Goal: Task Accomplishment & Management: Complete application form

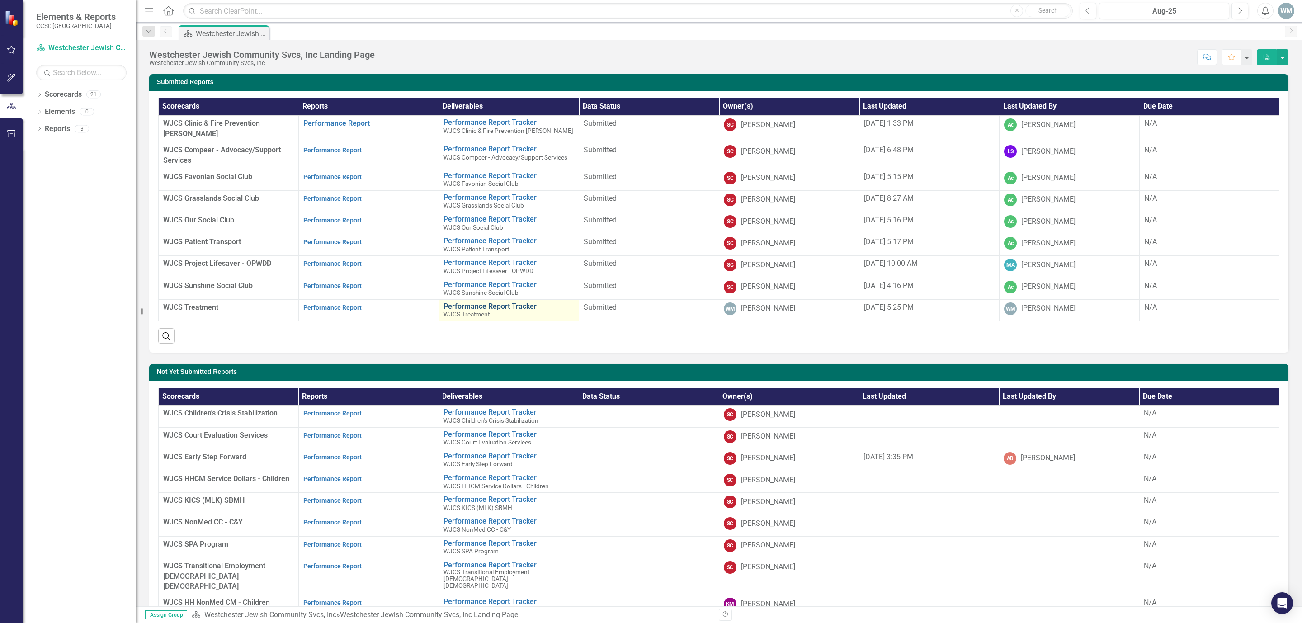
click at [470, 302] on link "Performance Report Tracker" at bounding box center [509, 306] width 131 height 8
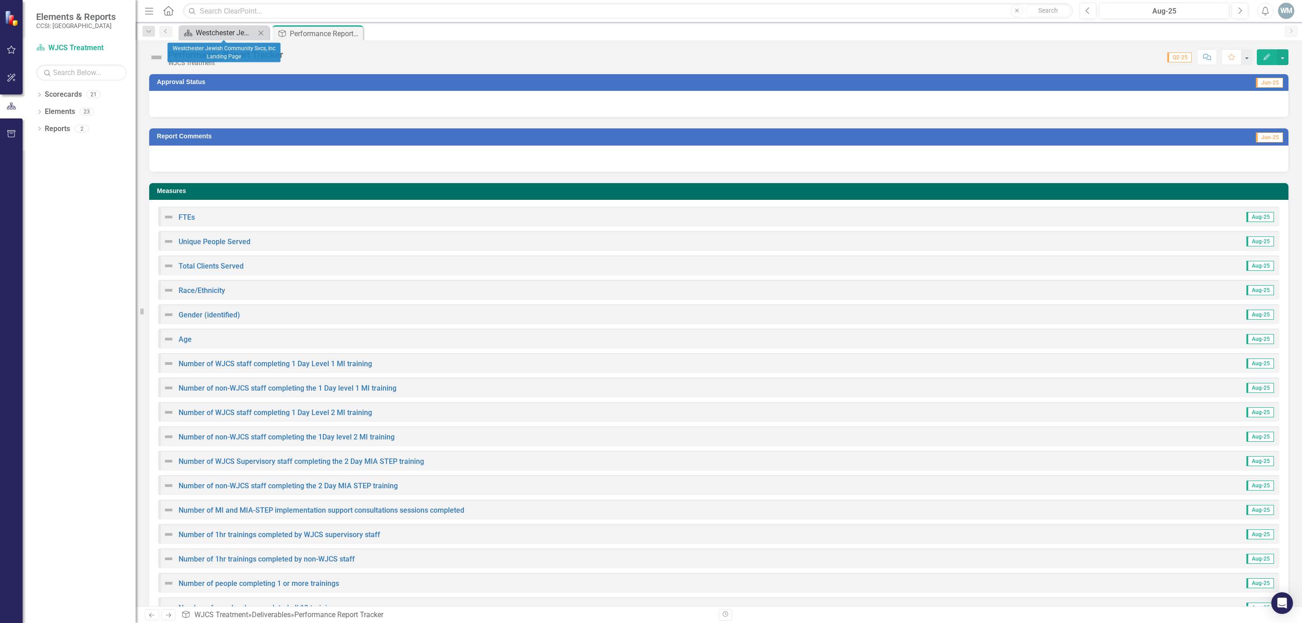
click at [239, 30] on div "Westchester Jewish Community Svcs, Inc Landing Page" at bounding box center [226, 32] width 60 height 11
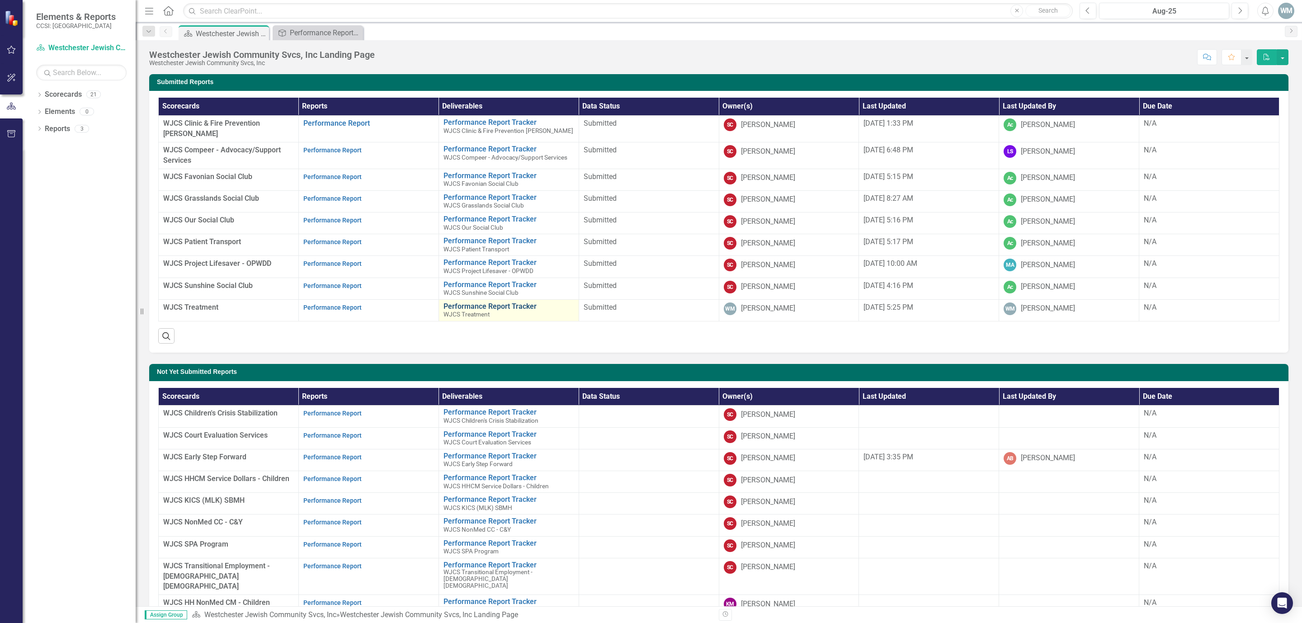
click at [516, 302] on link "Performance Report Tracker" at bounding box center [509, 306] width 131 height 8
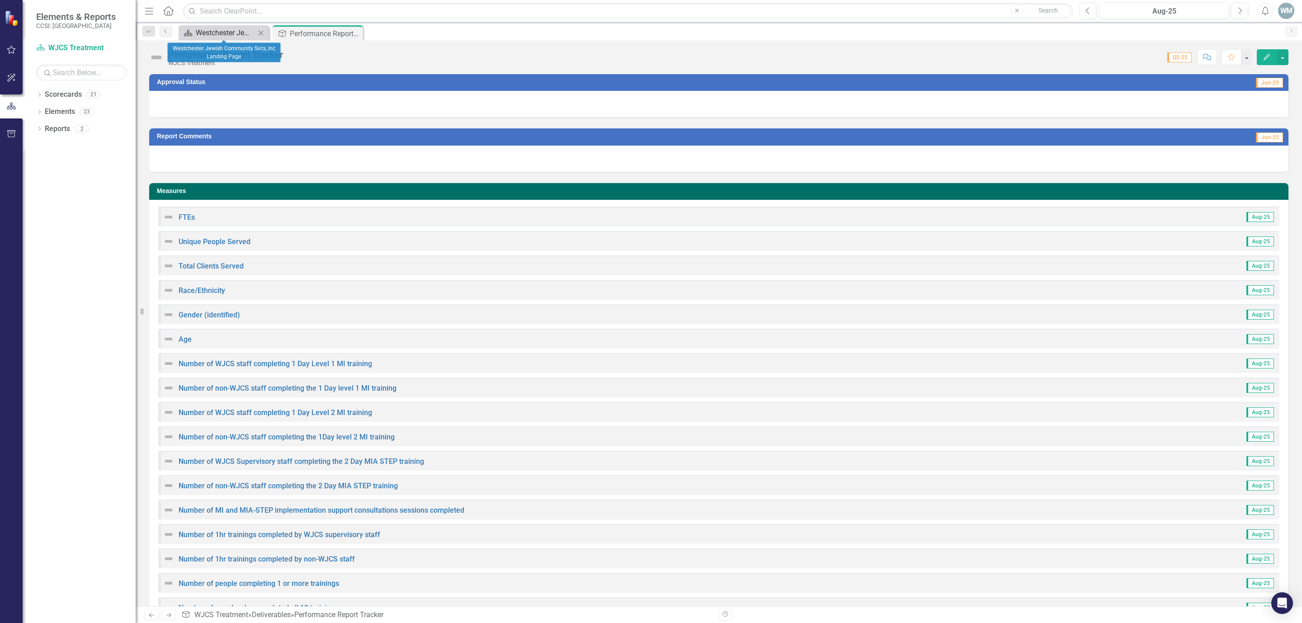
click at [230, 31] on div "Westchester Jewish Community Svcs, Inc Landing Page" at bounding box center [226, 32] width 60 height 11
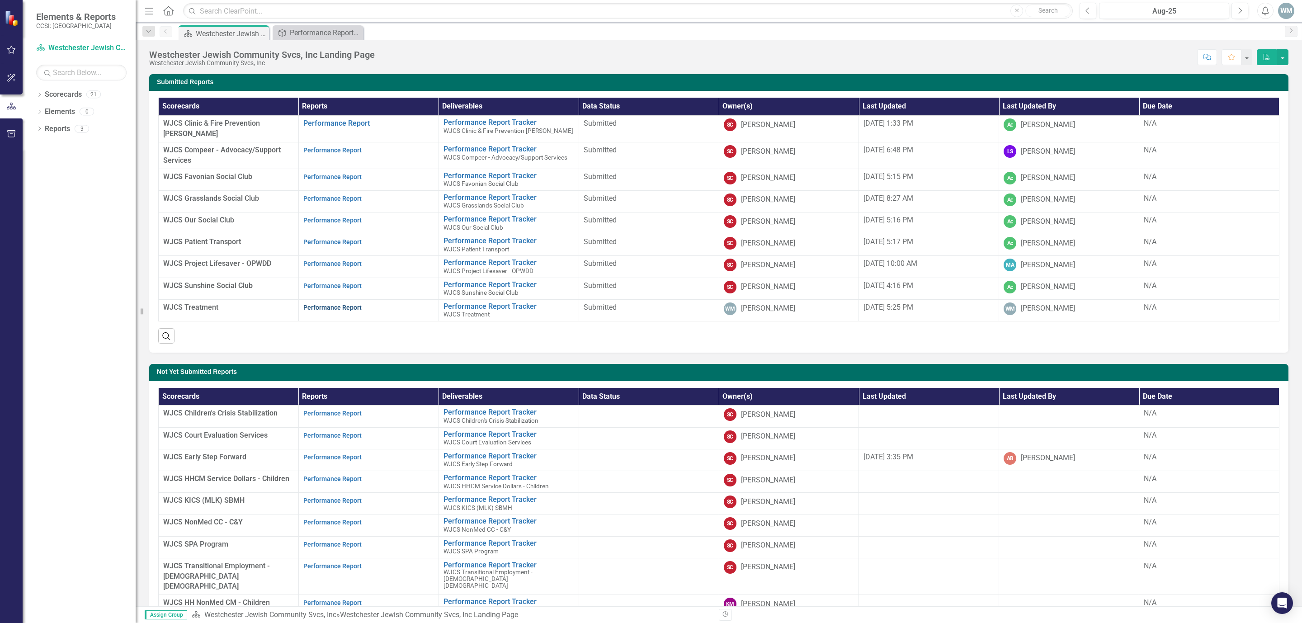
click at [350, 305] on link "Performance Report" at bounding box center [332, 307] width 58 height 7
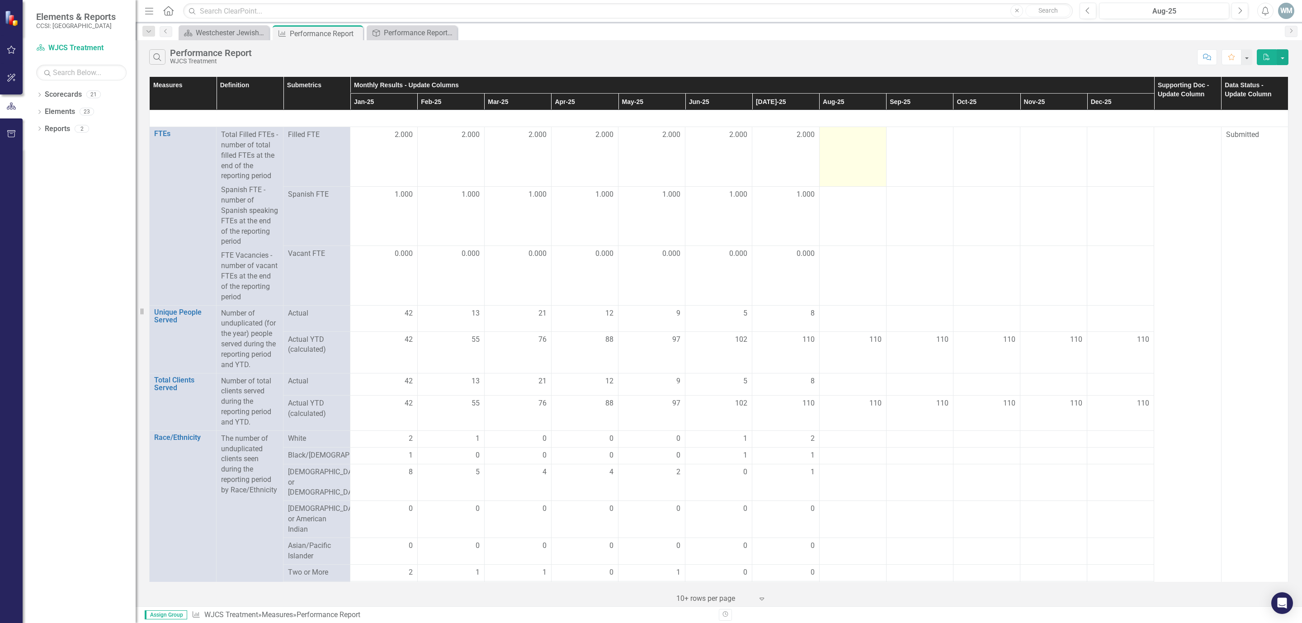
click at [855, 141] on div at bounding box center [852, 135] width 57 height 11
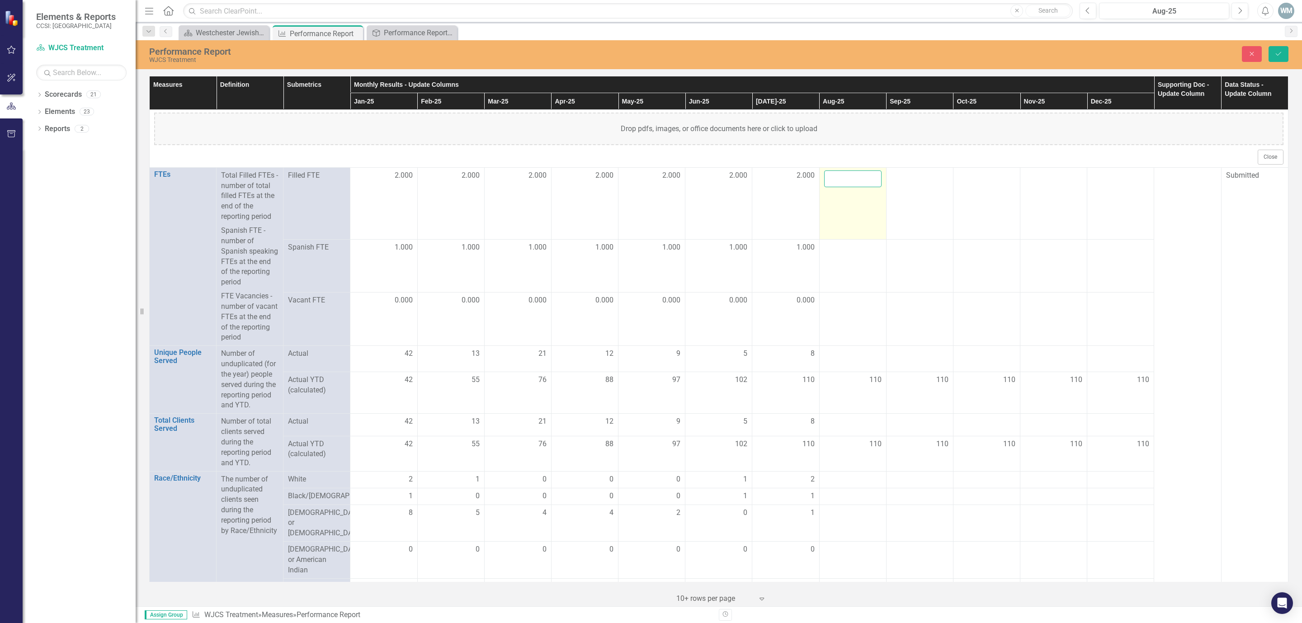
click at [851, 175] on input "number" at bounding box center [852, 178] width 57 height 17
type input "2"
click at [849, 253] on div at bounding box center [852, 247] width 57 height 11
click at [846, 253] on div at bounding box center [852, 247] width 57 height 11
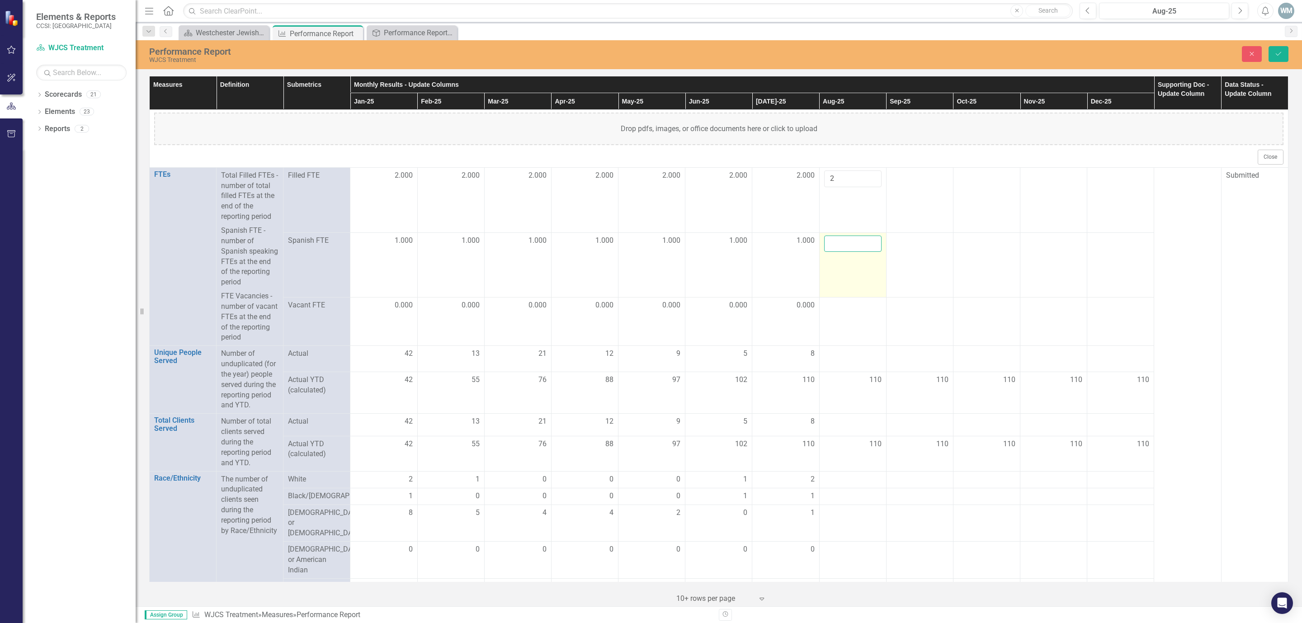
click at [840, 243] on input "number" at bounding box center [852, 244] width 57 height 17
type input "1"
click at [844, 305] on div at bounding box center [852, 305] width 57 height 11
click at [845, 305] on div at bounding box center [852, 305] width 57 height 11
click at [846, 304] on input "number" at bounding box center [852, 297] width 57 height 17
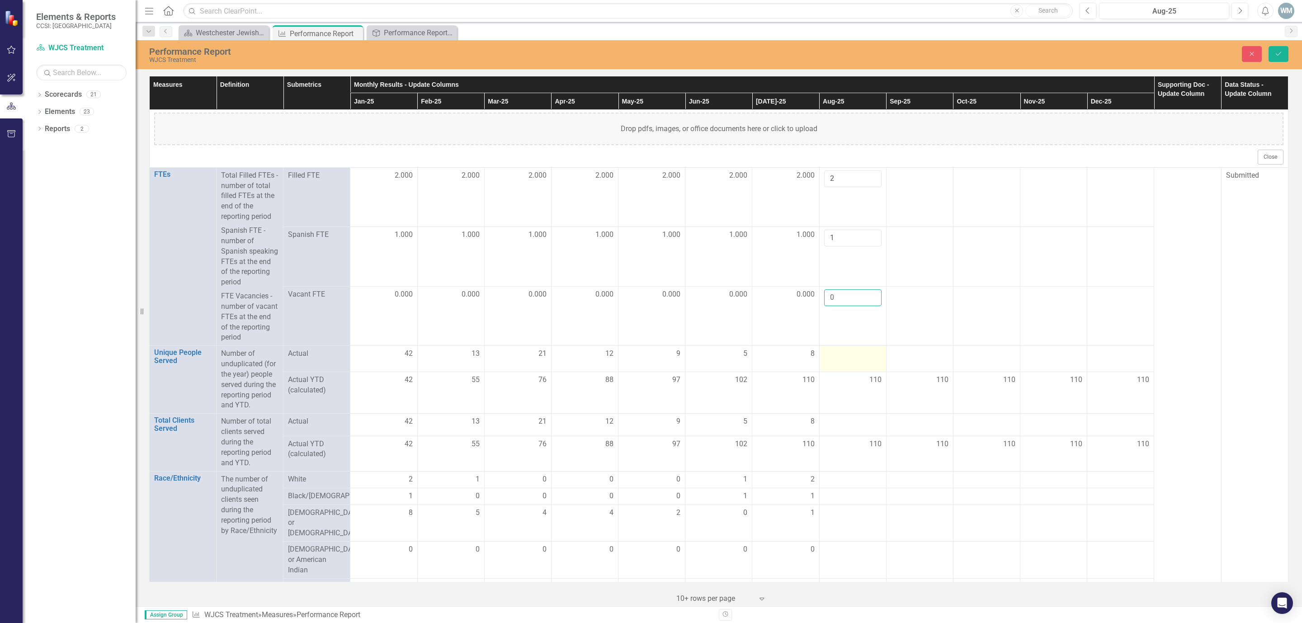
type input "0"
click at [835, 357] on div at bounding box center [852, 354] width 57 height 11
click at [835, 357] on input "number" at bounding box center [852, 357] width 57 height 17
type input "8"
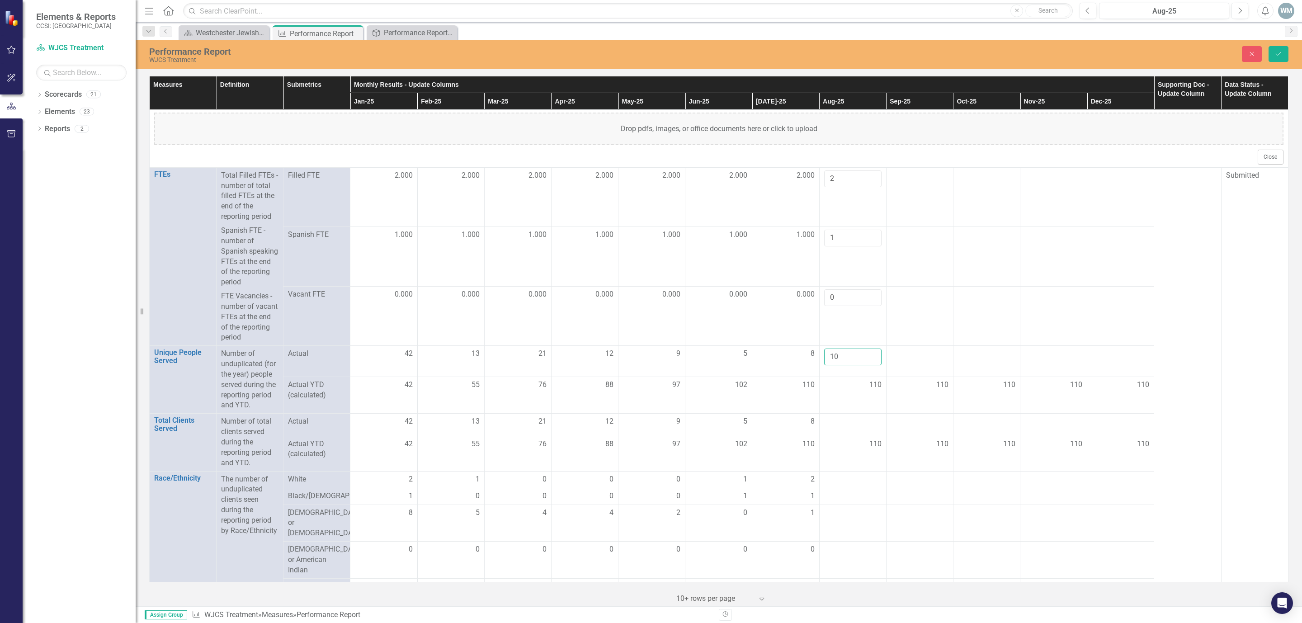
type input "10"
click at [854, 413] on td "110" at bounding box center [852, 395] width 67 height 37
click at [851, 423] on div at bounding box center [852, 421] width 57 height 11
click at [848, 423] on input "number" at bounding box center [852, 424] width 57 height 17
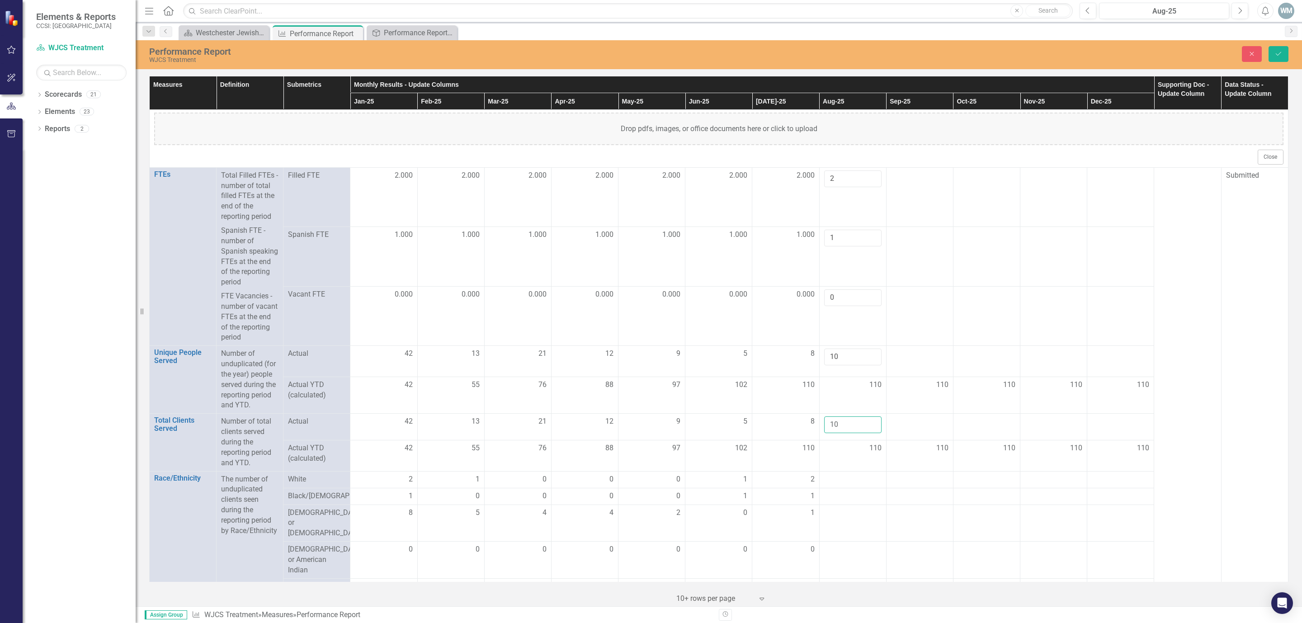
type input "10"
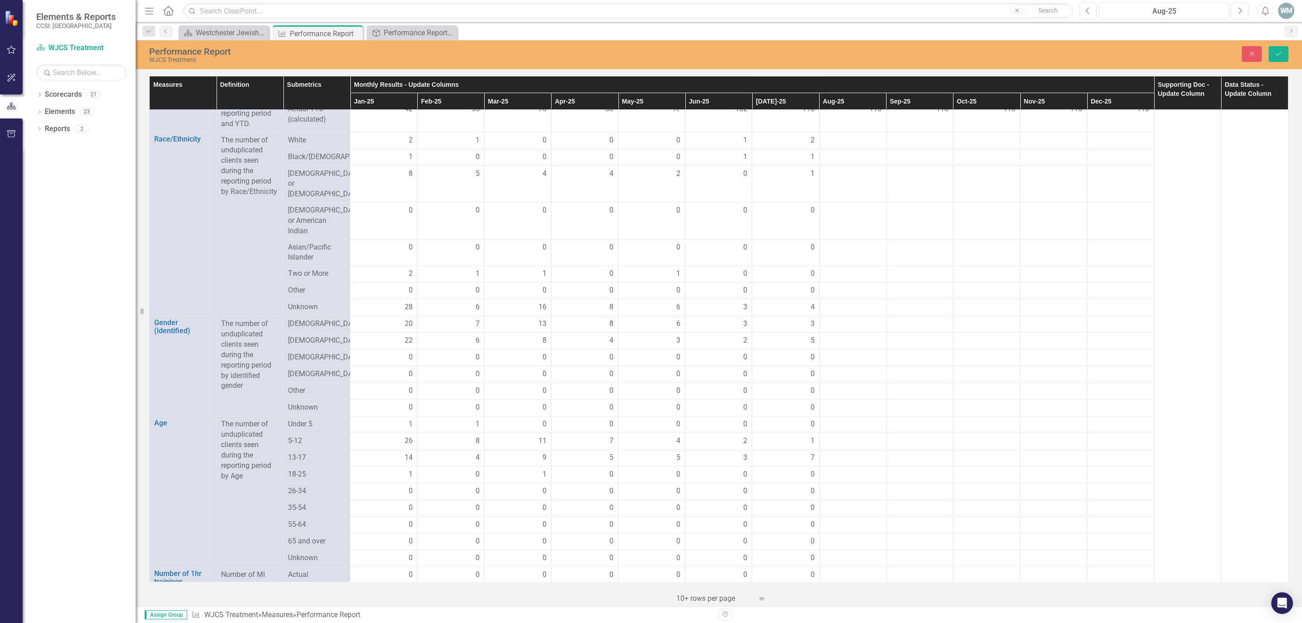
scroll to position [543, 0]
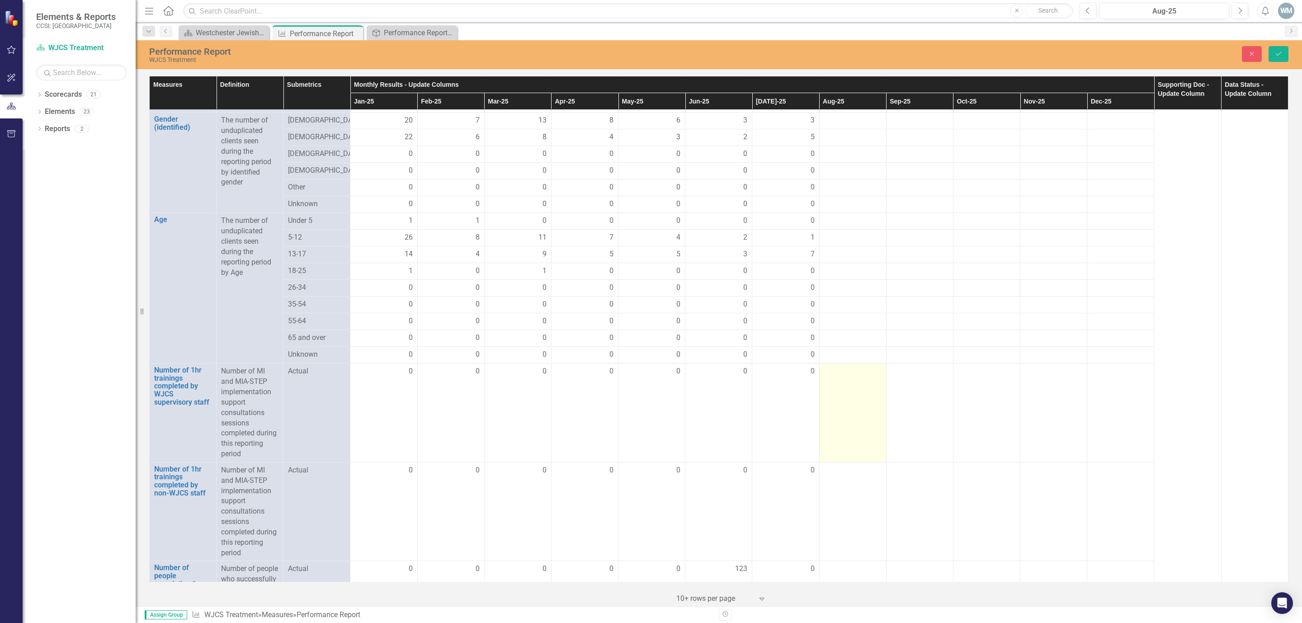
click at [854, 390] on td at bounding box center [852, 412] width 67 height 99
click at [852, 391] on td at bounding box center [852, 412] width 67 height 99
click at [848, 382] on input "number" at bounding box center [852, 374] width 57 height 17
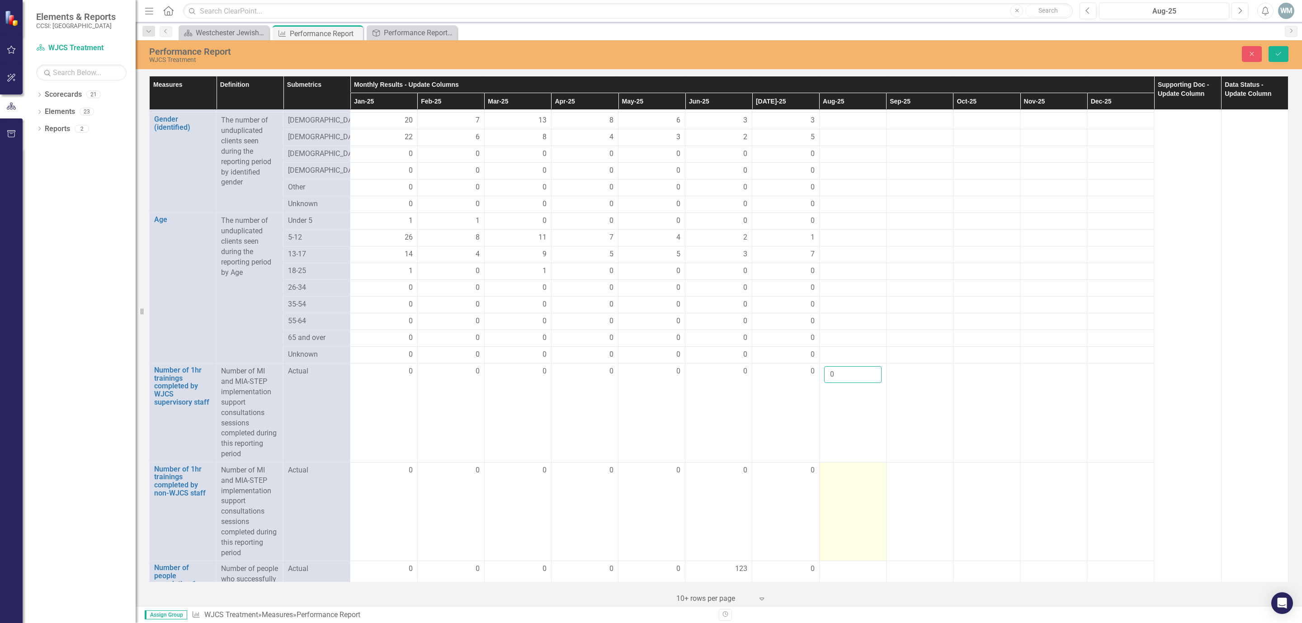
type input "0"
click at [837, 476] on div at bounding box center [852, 470] width 57 height 11
click at [837, 480] on input "number" at bounding box center [852, 473] width 57 height 17
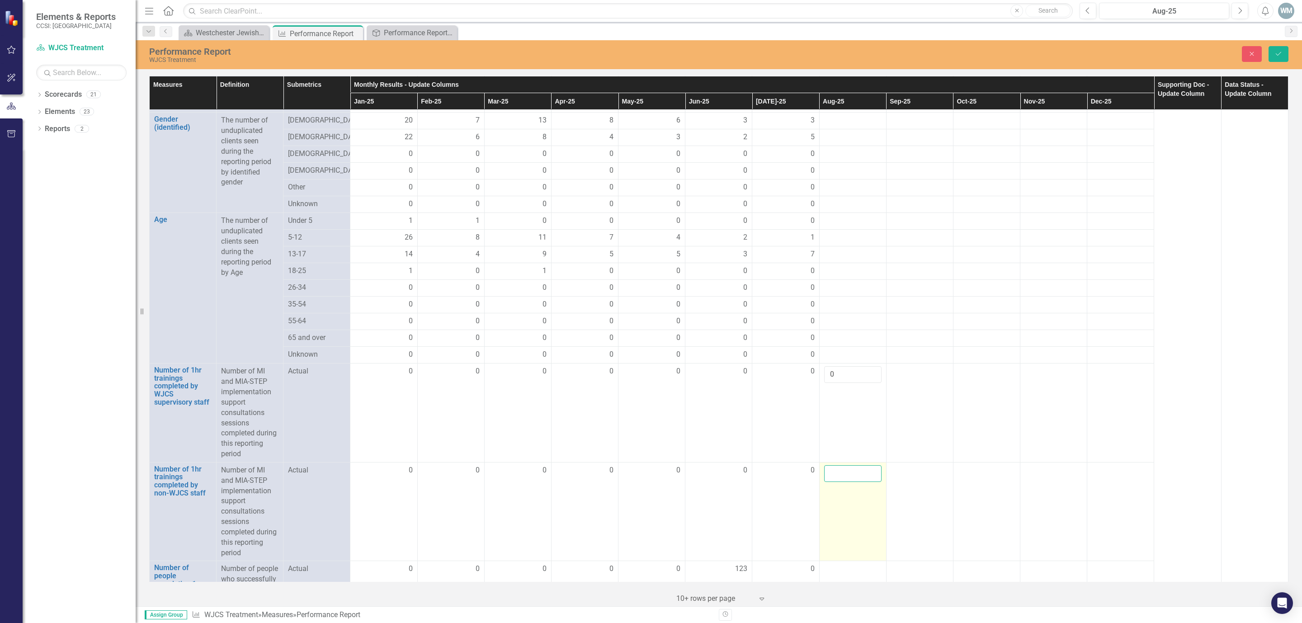
click at [837, 480] on input "number" at bounding box center [852, 473] width 57 height 17
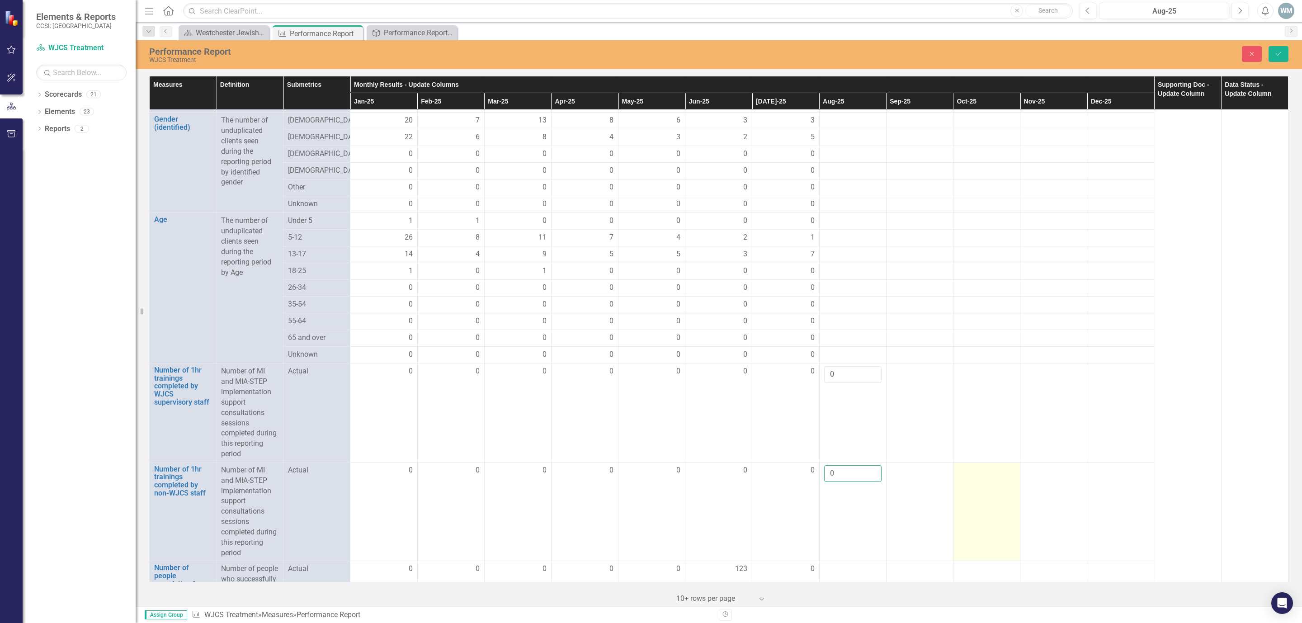
type input "0"
click at [974, 498] on td at bounding box center [986, 511] width 67 height 99
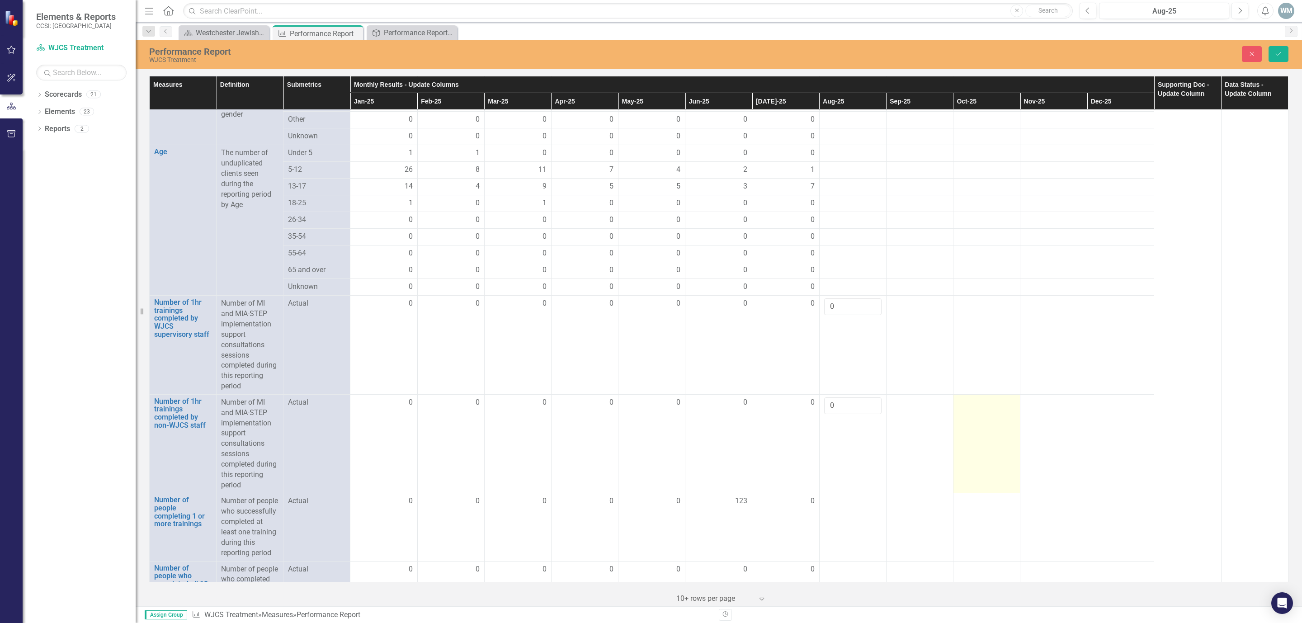
scroll to position [678, 0]
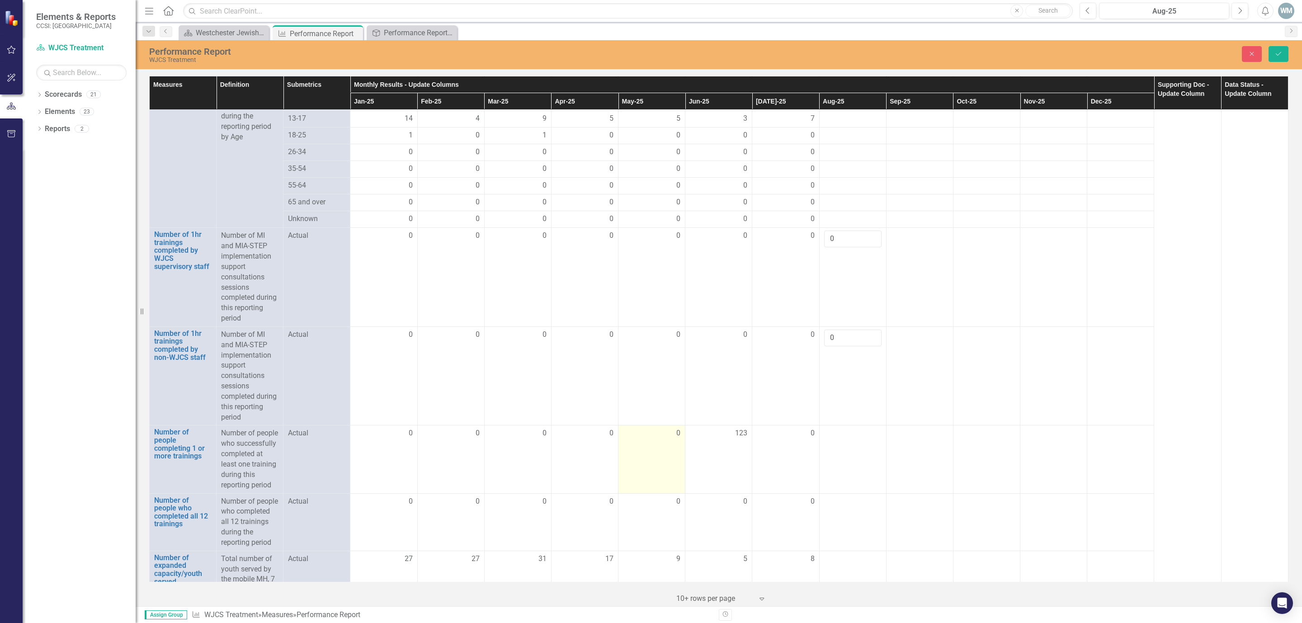
click at [647, 439] on div "0" at bounding box center [651, 433] width 57 height 10
click at [841, 449] on td at bounding box center [852, 459] width 67 height 68
click at [836, 437] on div at bounding box center [852, 433] width 57 height 11
click at [833, 441] on input "number" at bounding box center [852, 436] width 57 height 17
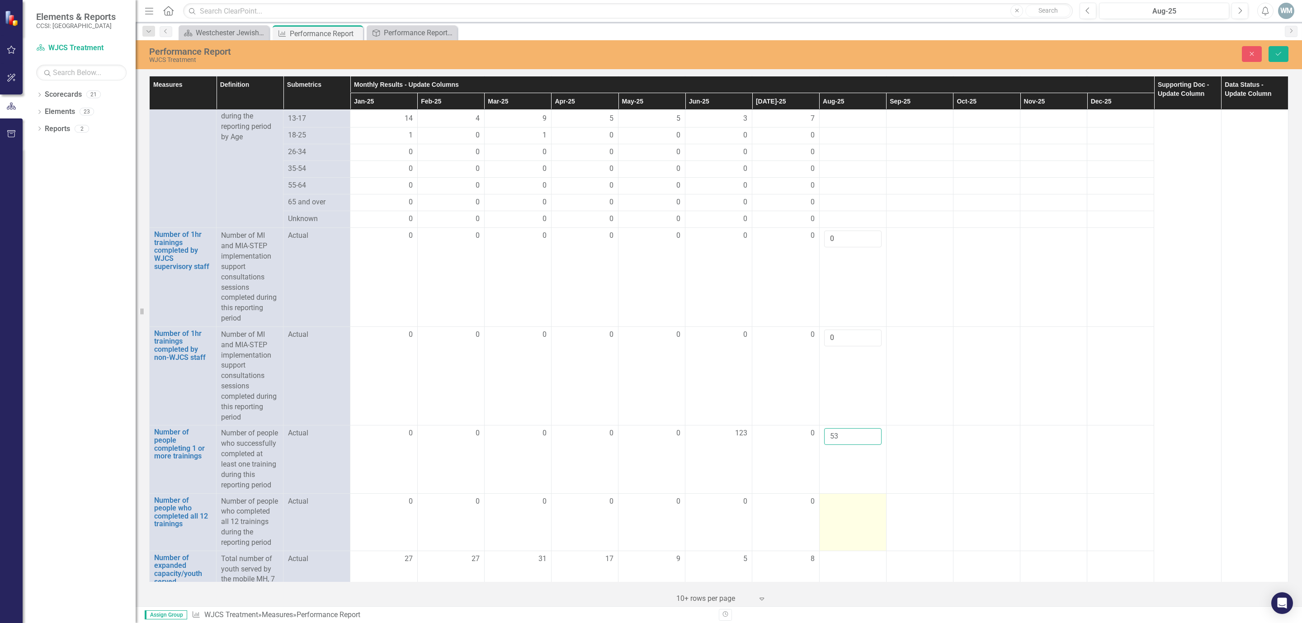
type input "53"
click at [856, 551] on td at bounding box center [852, 521] width 67 height 57
click at [849, 507] on div at bounding box center [852, 501] width 57 height 11
click at [845, 513] on input "number" at bounding box center [852, 504] width 57 height 17
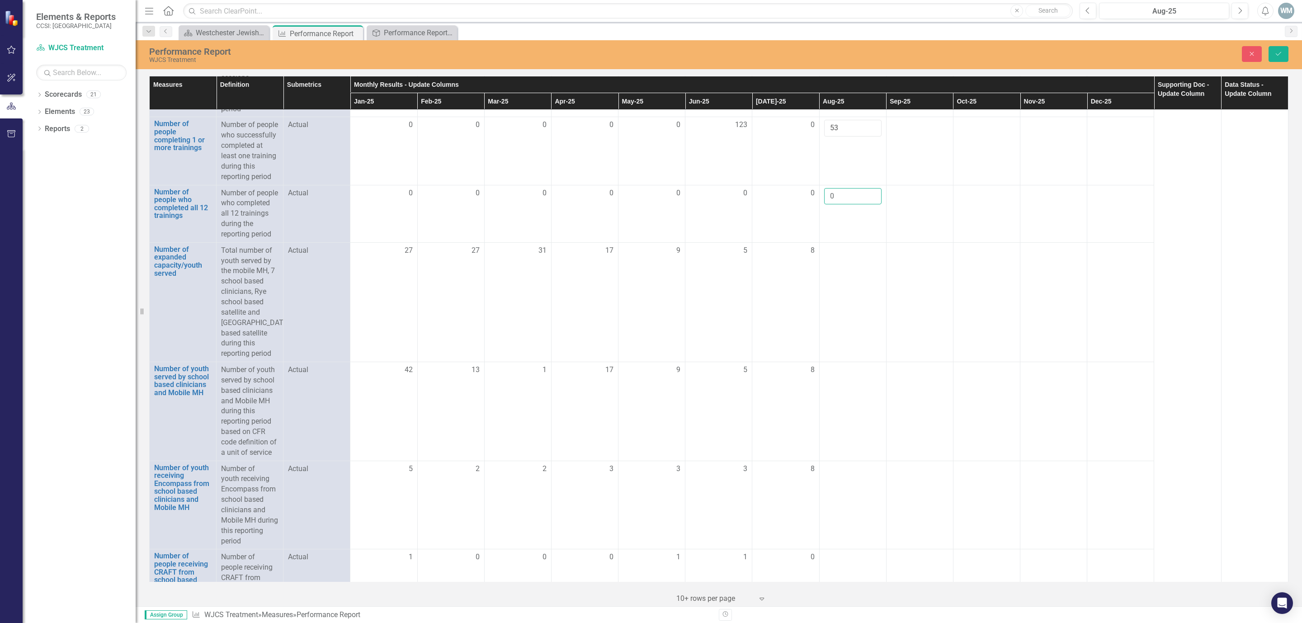
scroll to position [993, 0]
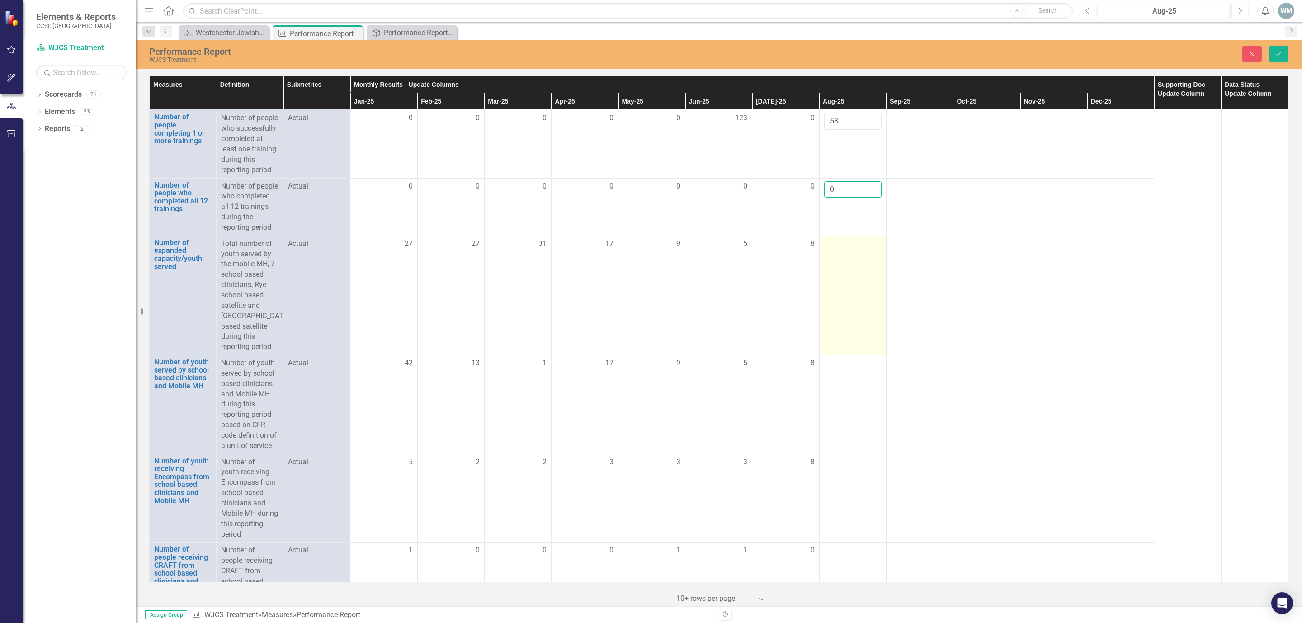
type input "0"
click at [842, 250] on div at bounding box center [852, 244] width 57 height 11
click at [842, 255] on input "number" at bounding box center [852, 247] width 57 height 17
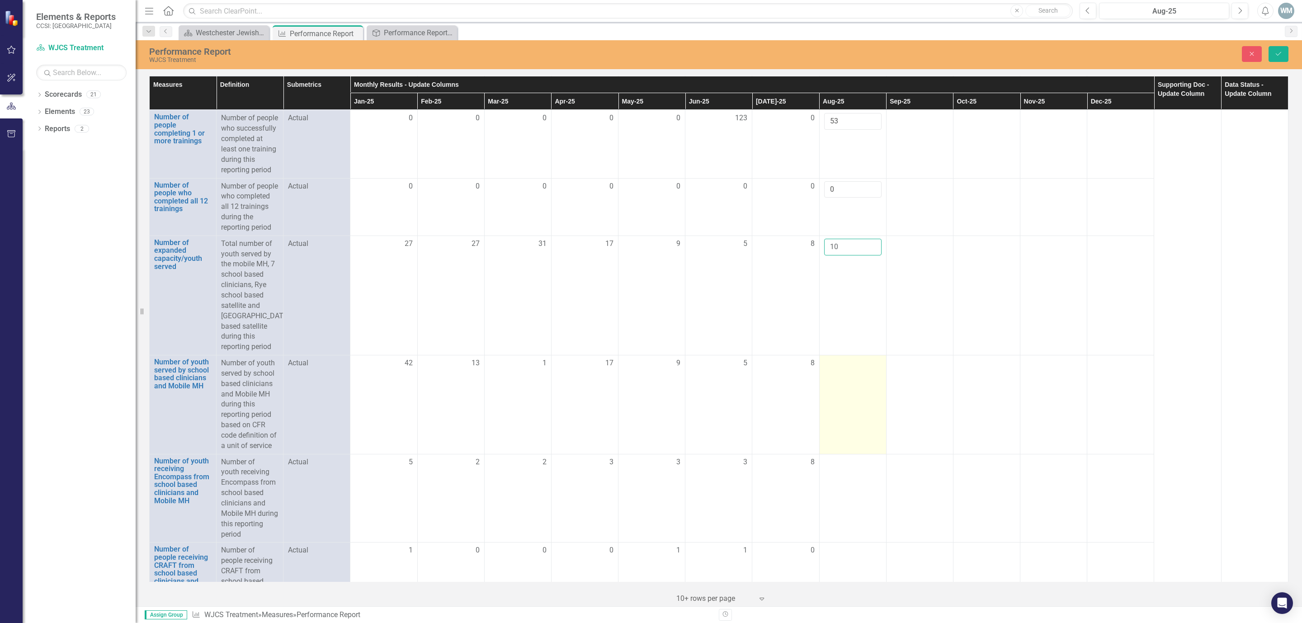
type input "10"
click at [840, 434] on td at bounding box center [852, 404] width 67 height 99
click at [833, 369] on div at bounding box center [852, 363] width 57 height 11
click at [833, 375] on input "number" at bounding box center [852, 366] width 57 height 17
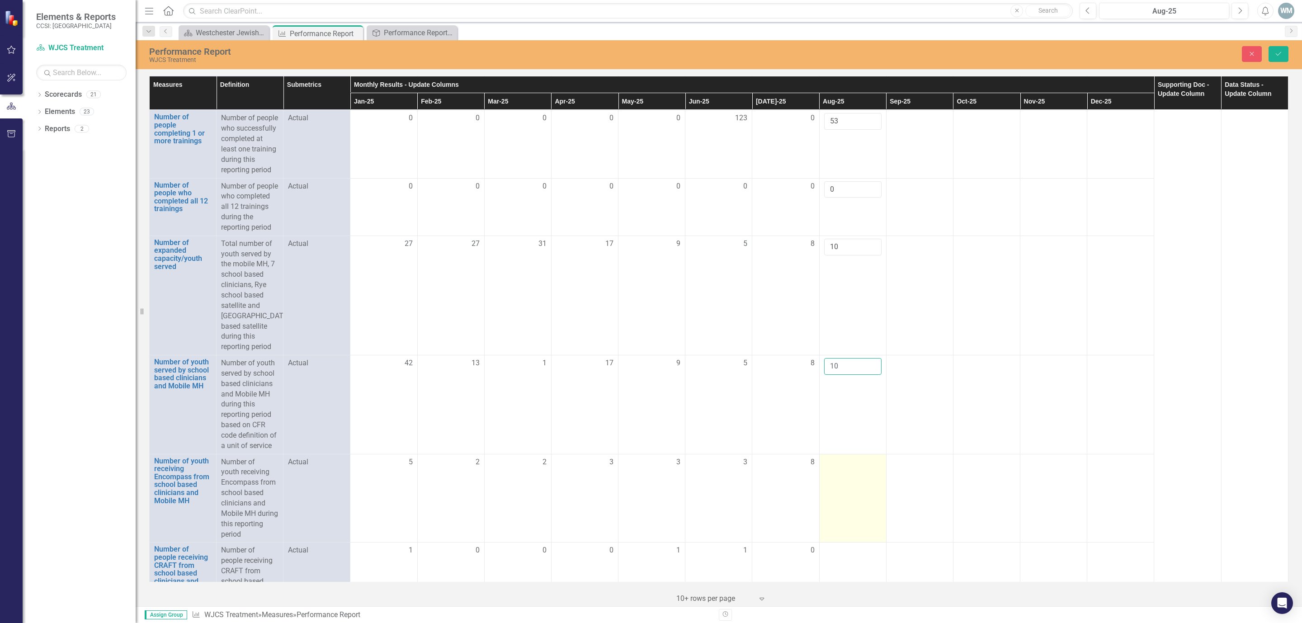
type input "10"
click at [844, 513] on td at bounding box center [852, 498] width 67 height 89
click at [838, 468] on div at bounding box center [852, 462] width 57 height 11
click at [837, 474] on input "number" at bounding box center [852, 465] width 57 height 17
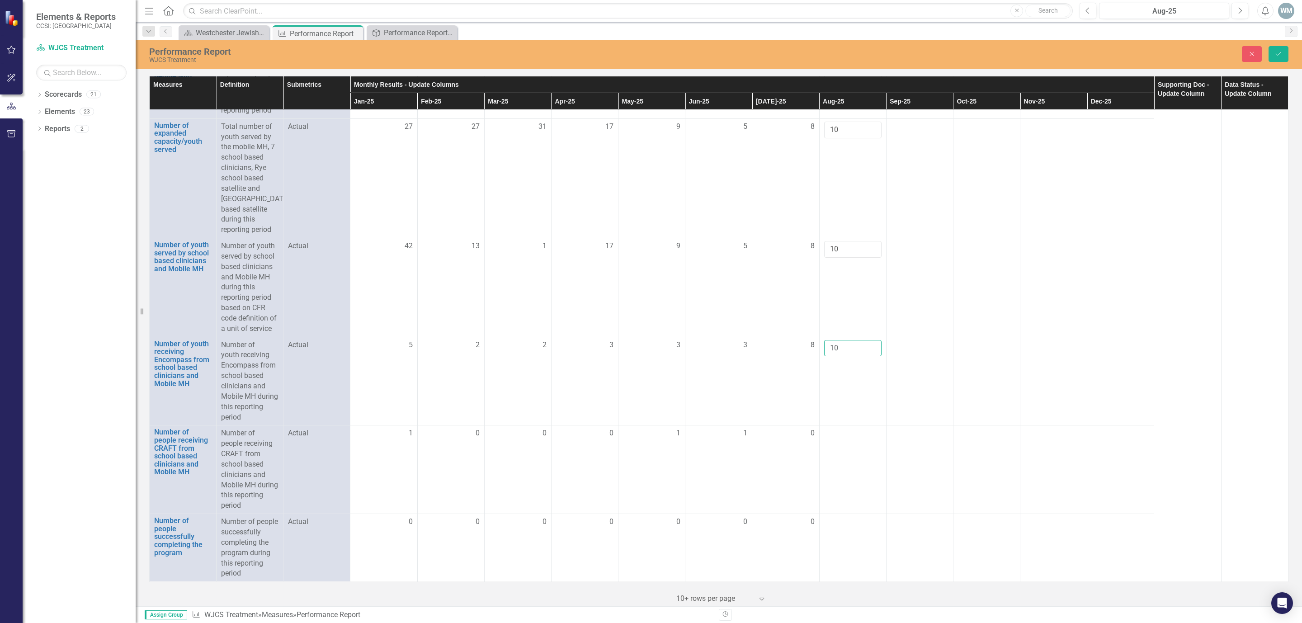
scroll to position [1151, 0]
type input "10"
click at [844, 433] on td at bounding box center [852, 469] width 67 height 89
click at [838, 429] on input "number" at bounding box center [852, 436] width 57 height 17
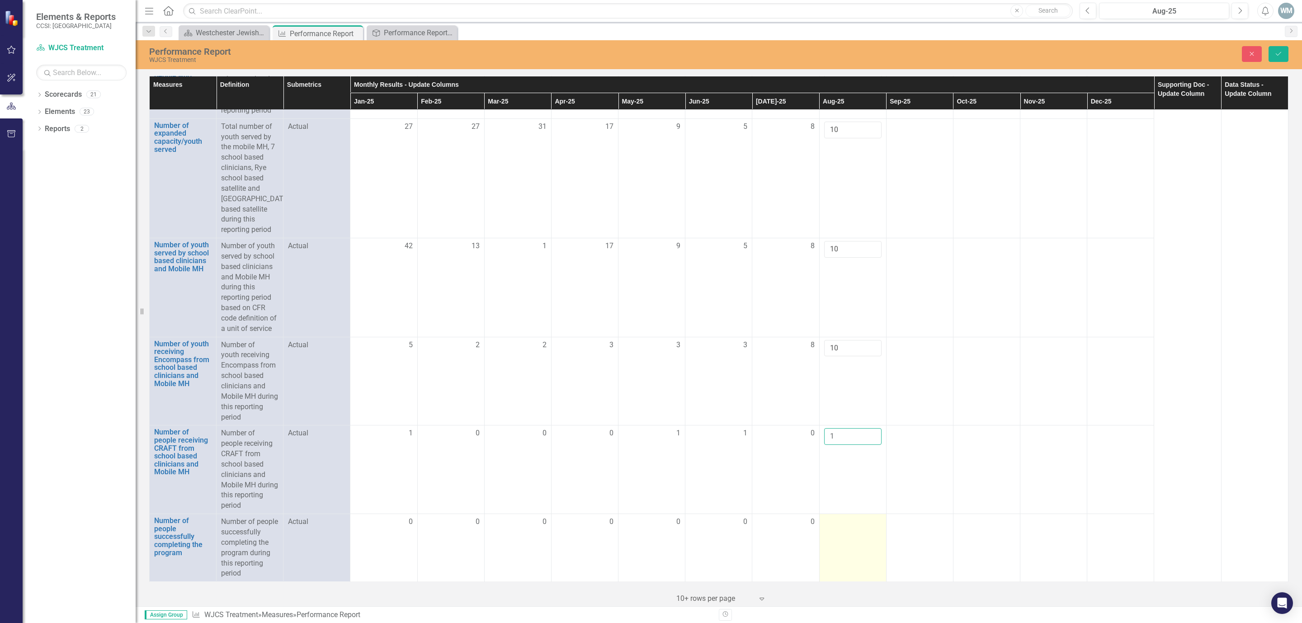
type input "1"
click at [855, 527] on td at bounding box center [852, 548] width 67 height 68
click at [843, 519] on td at bounding box center [852, 548] width 67 height 68
click at [836, 517] on input "number" at bounding box center [852, 525] width 57 height 17
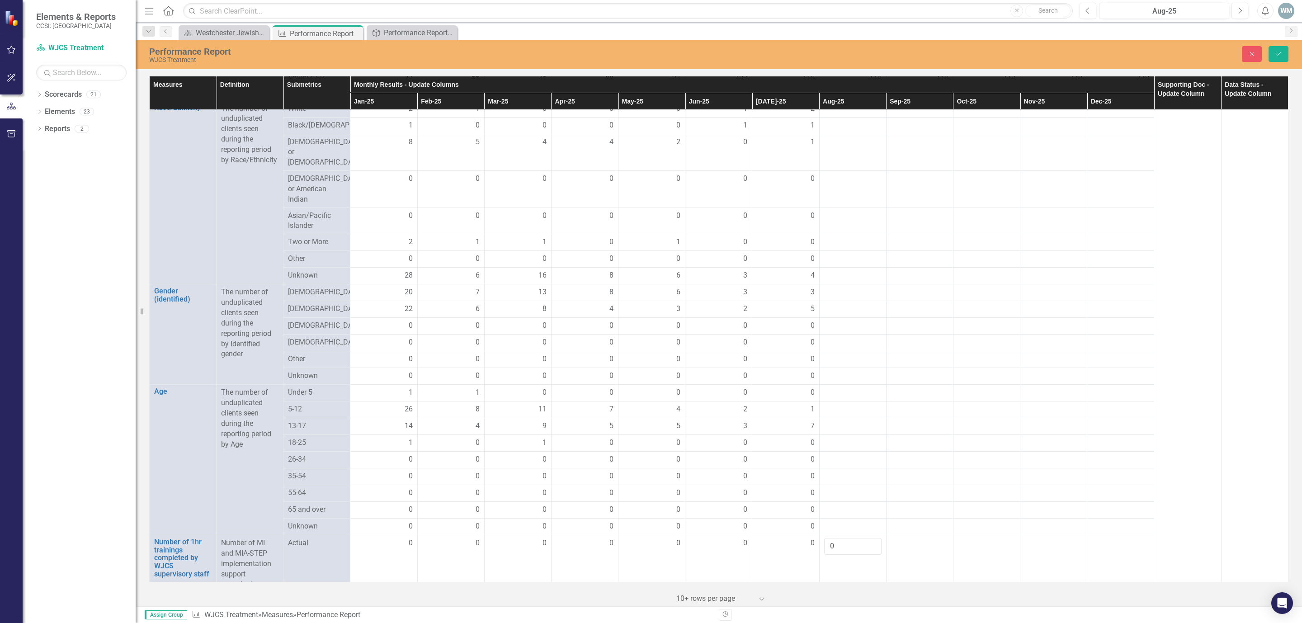
scroll to position [344, 0]
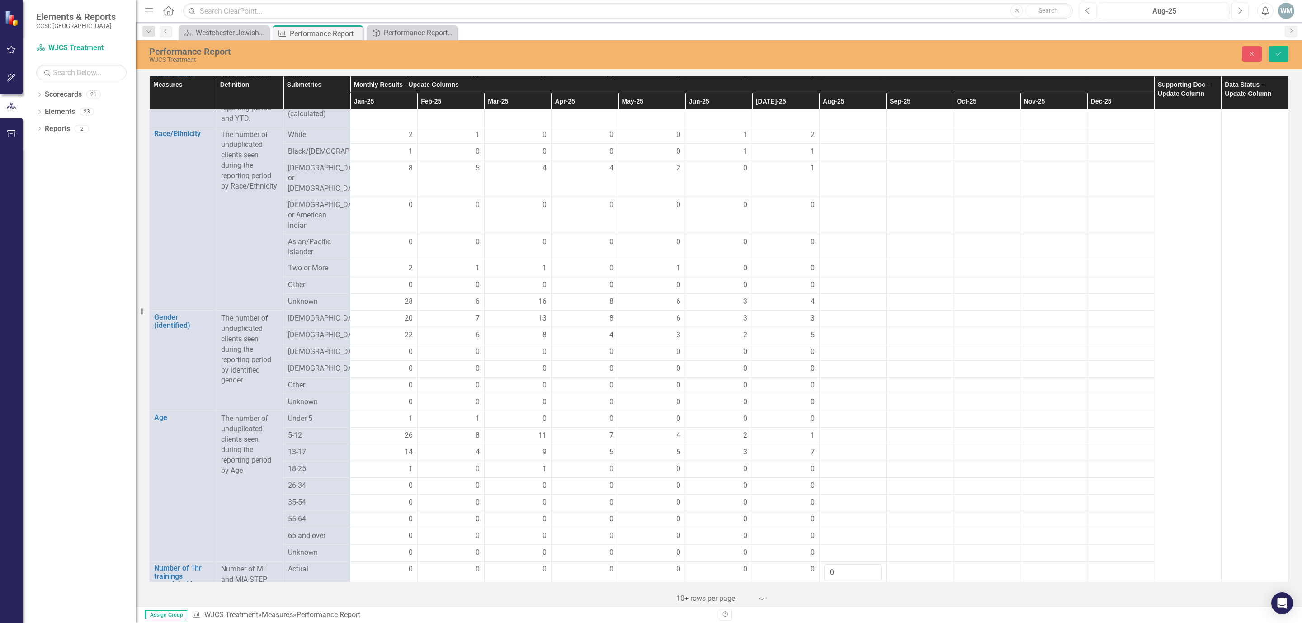
type input "1"
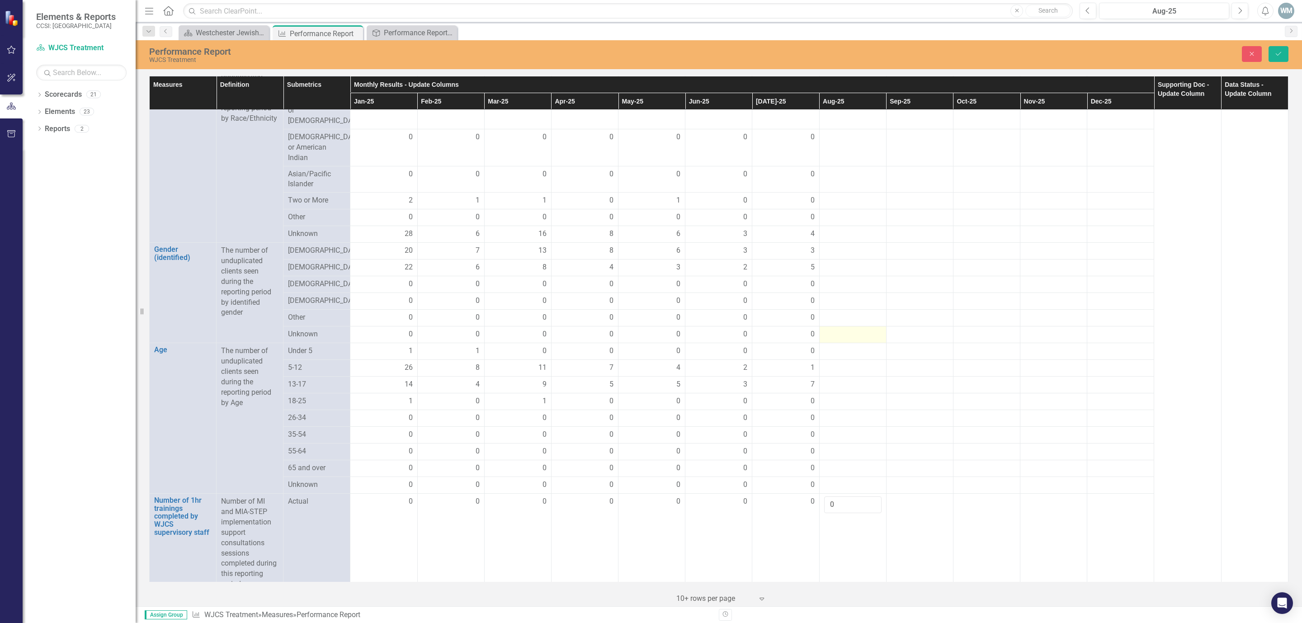
click at [833, 340] on div at bounding box center [852, 334] width 57 height 11
click at [837, 357] on div at bounding box center [852, 351] width 57 height 11
click at [837, 358] on input "number" at bounding box center [852, 354] width 57 height 17
type input "0"
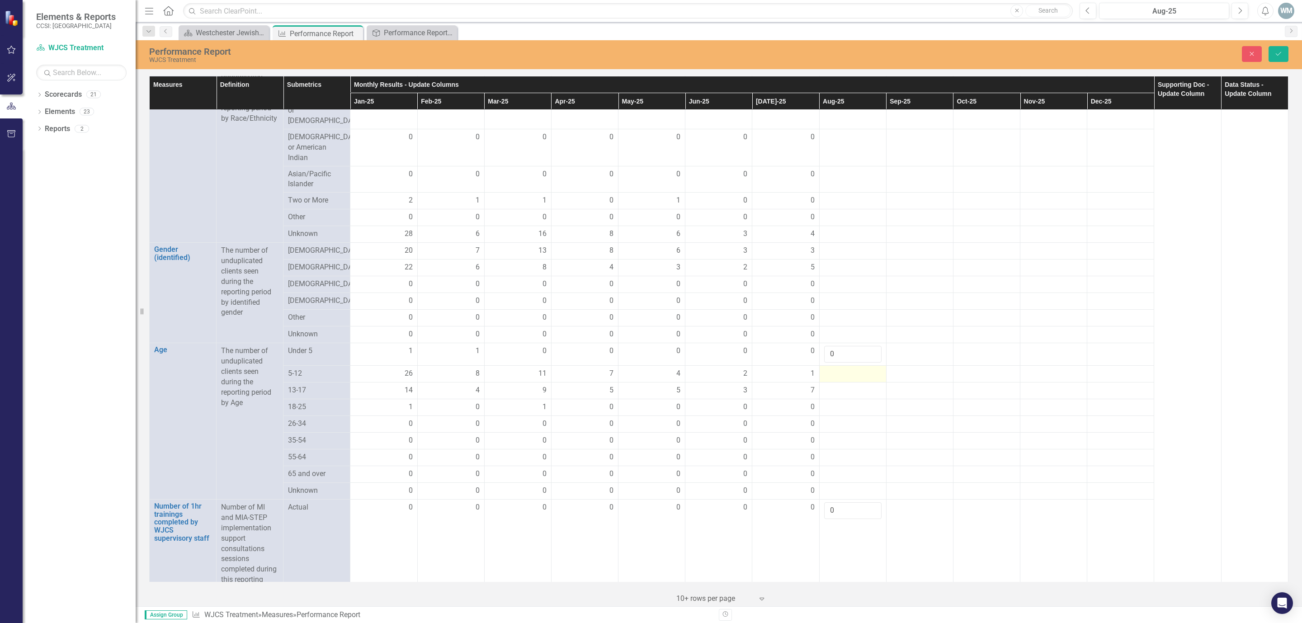
click at [851, 379] on div at bounding box center [852, 373] width 57 height 11
click at [850, 379] on div at bounding box center [852, 373] width 57 height 11
click at [849, 380] on input "number" at bounding box center [852, 376] width 57 height 17
type input "1"
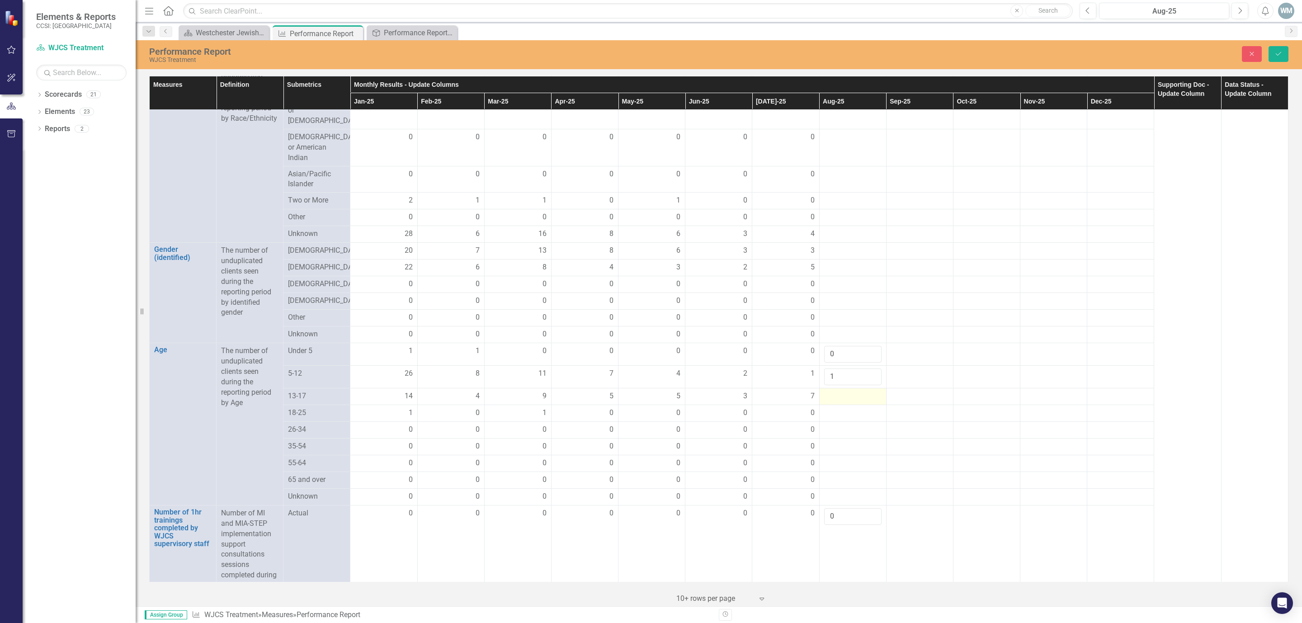
click at [837, 402] on div at bounding box center [852, 396] width 57 height 11
click at [837, 403] on input "number" at bounding box center [852, 399] width 57 height 17
type input "9"
click at [833, 425] on div at bounding box center [852, 419] width 57 height 11
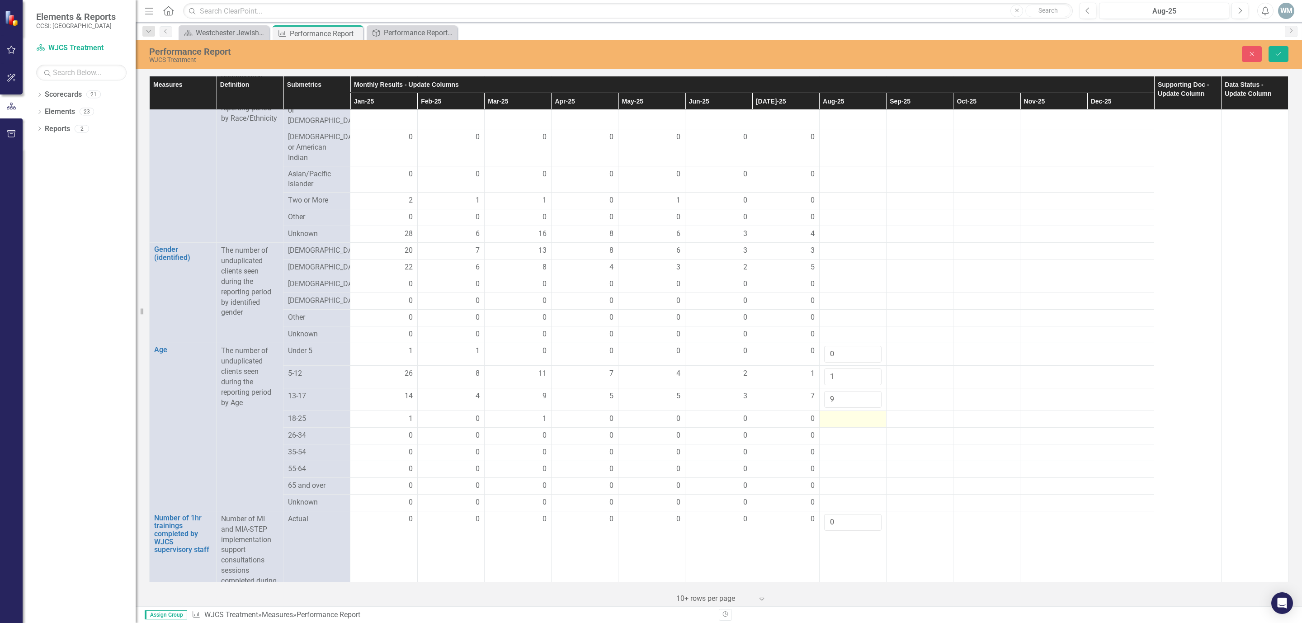
click at [833, 425] on div at bounding box center [852, 419] width 57 height 11
click at [833, 428] on input "number" at bounding box center [852, 422] width 57 height 17
type input "0"
drag, startPoint x: 856, startPoint y: 453, endPoint x: 852, endPoint y: 444, distance: 9.9
click at [854, 447] on div at bounding box center [852, 441] width 57 height 11
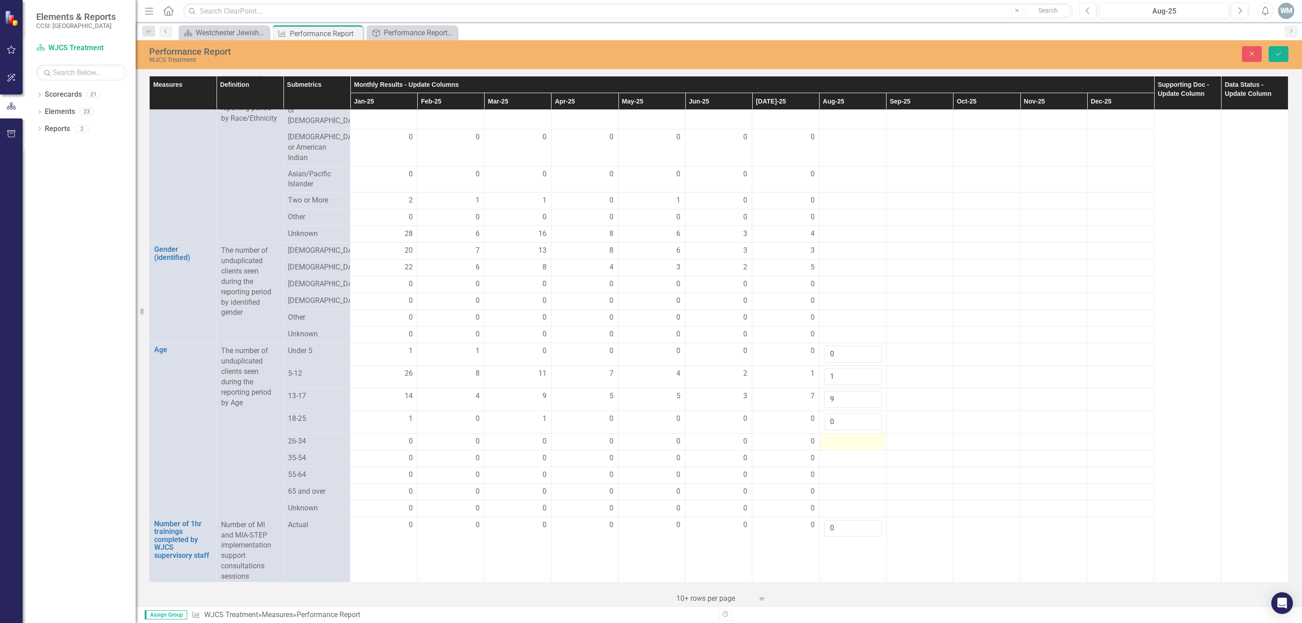
click at [852, 444] on div at bounding box center [852, 441] width 57 height 11
click at [847, 447] on div at bounding box center [852, 441] width 57 height 11
click at [847, 449] on input "number" at bounding box center [852, 444] width 57 height 17
type input "0"
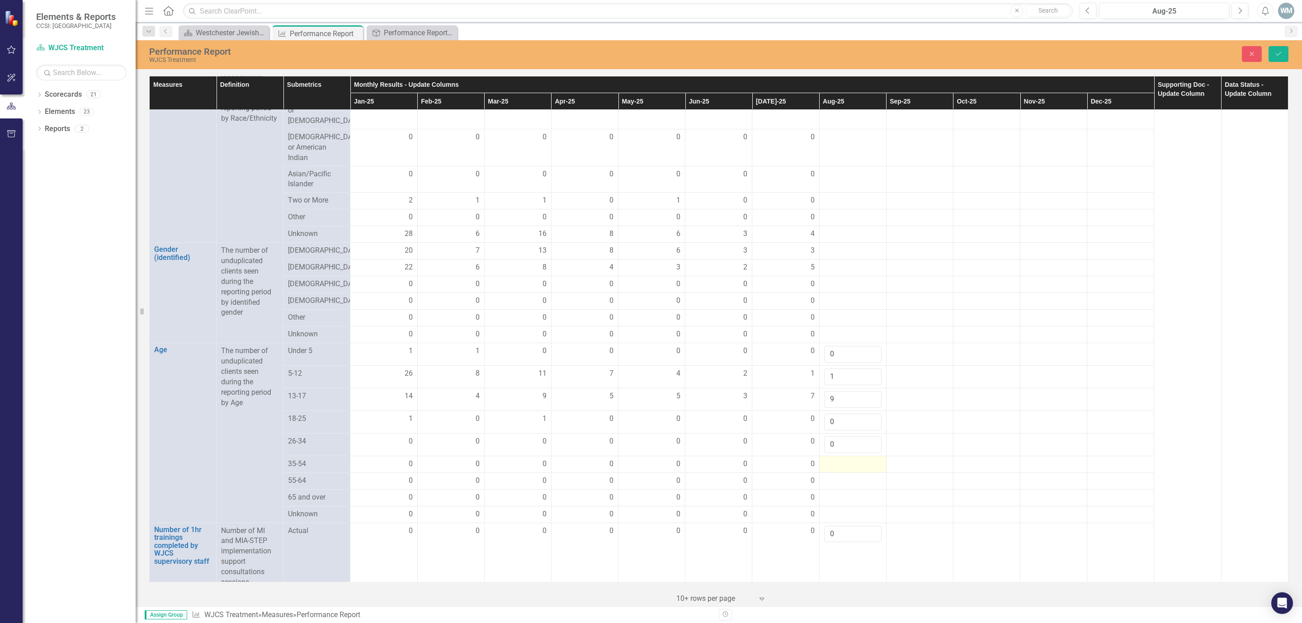
click at [845, 470] on div at bounding box center [852, 464] width 57 height 11
click at [845, 473] on input "number" at bounding box center [852, 467] width 57 height 17
type input "0"
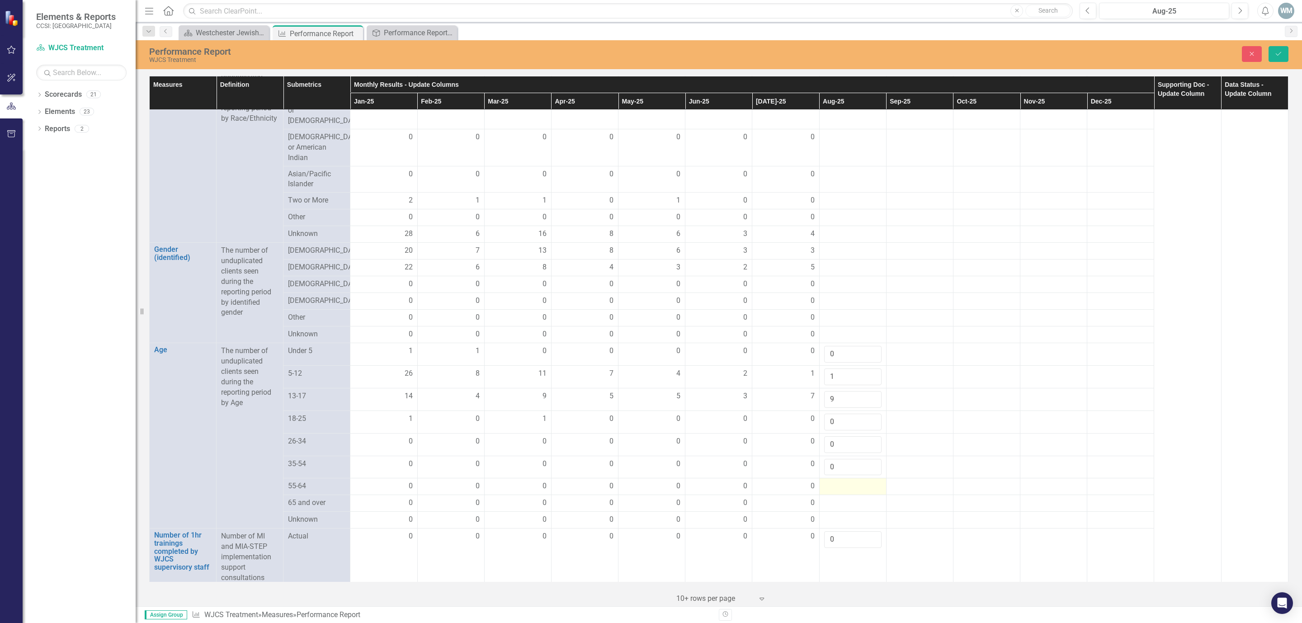
click at [851, 492] on div at bounding box center [852, 486] width 57 height 11
click at [844, 495] on input "number" at bounding box center [852, 489] width 57 height 17
type input "0"
click at [840, 514] on div at bounding box center [852, 509] width 57 height 11
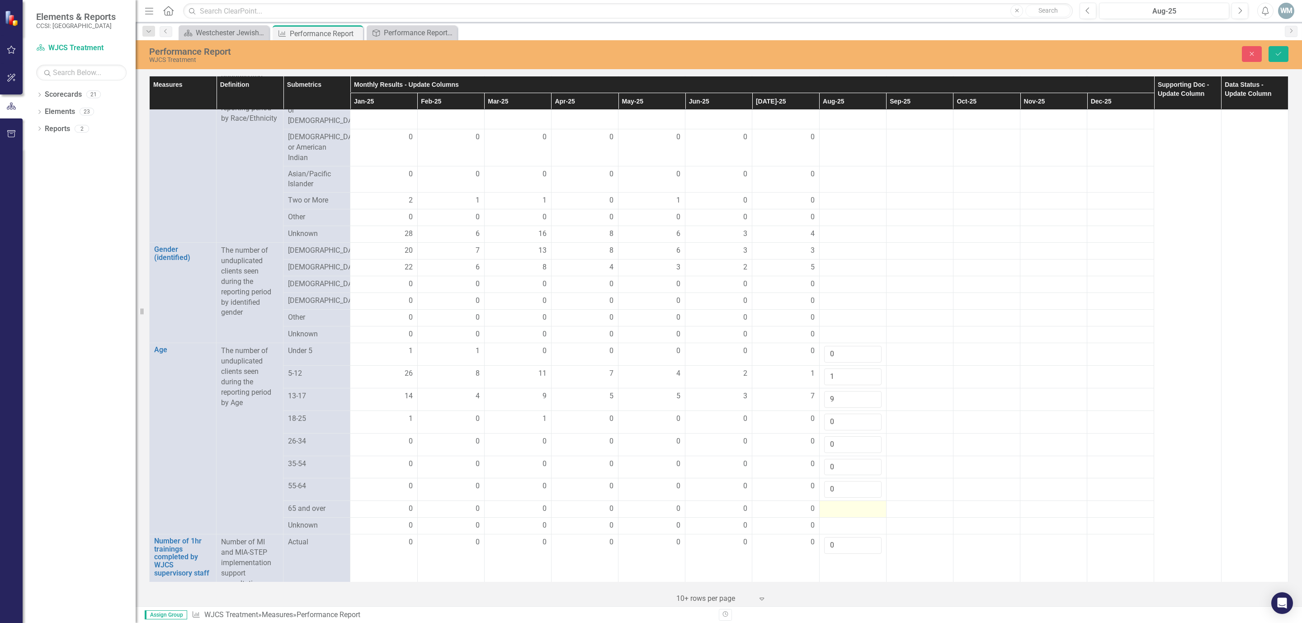
click at [840, 514] on div at bounding box center [852, 509] width 57 height 11
click at [840, 519] on input "number" at bounding box center [852, 512] width 57 height 17
type input "0"
click at [852, 537] on div at bounding box center [852, 531] width 57 height 11
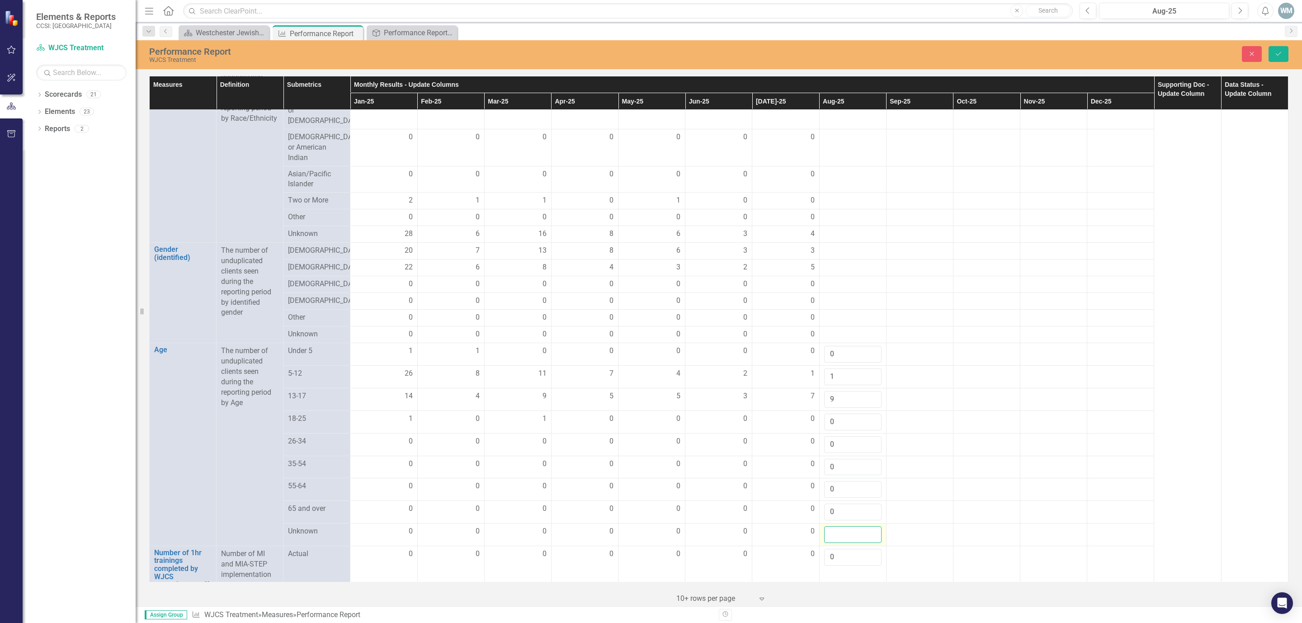
click at [844, 542] on input "number" at bounding box center [852, 534] width 57 height 17
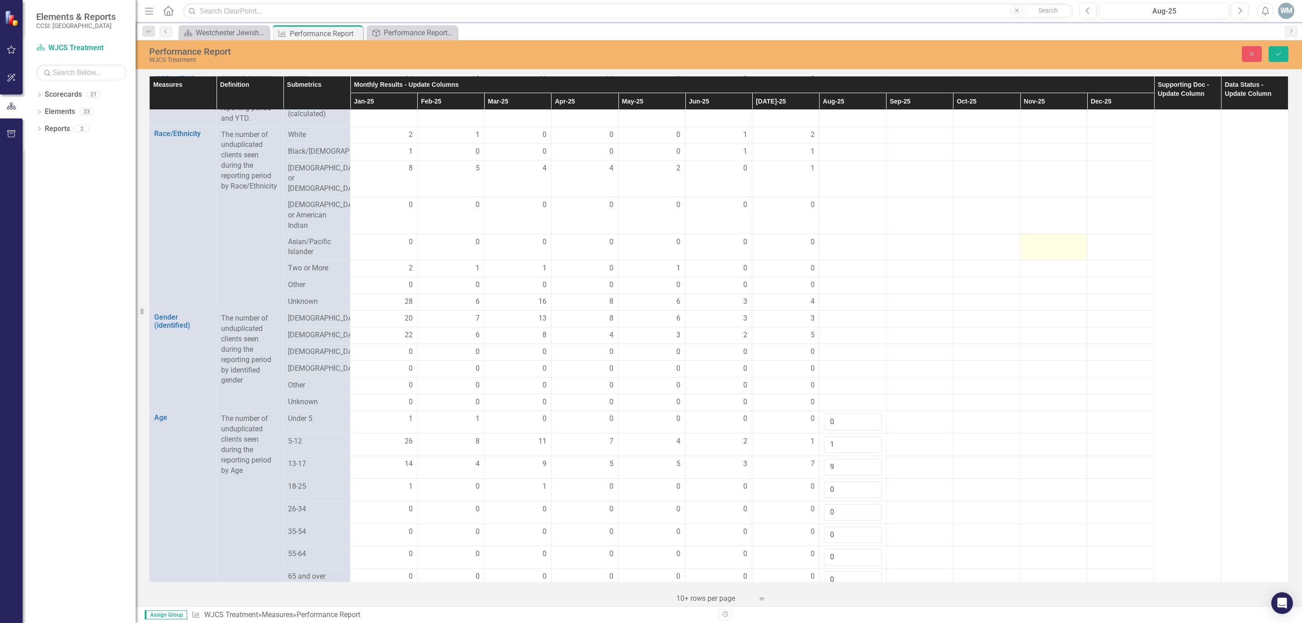
scroll to position [209, 0]
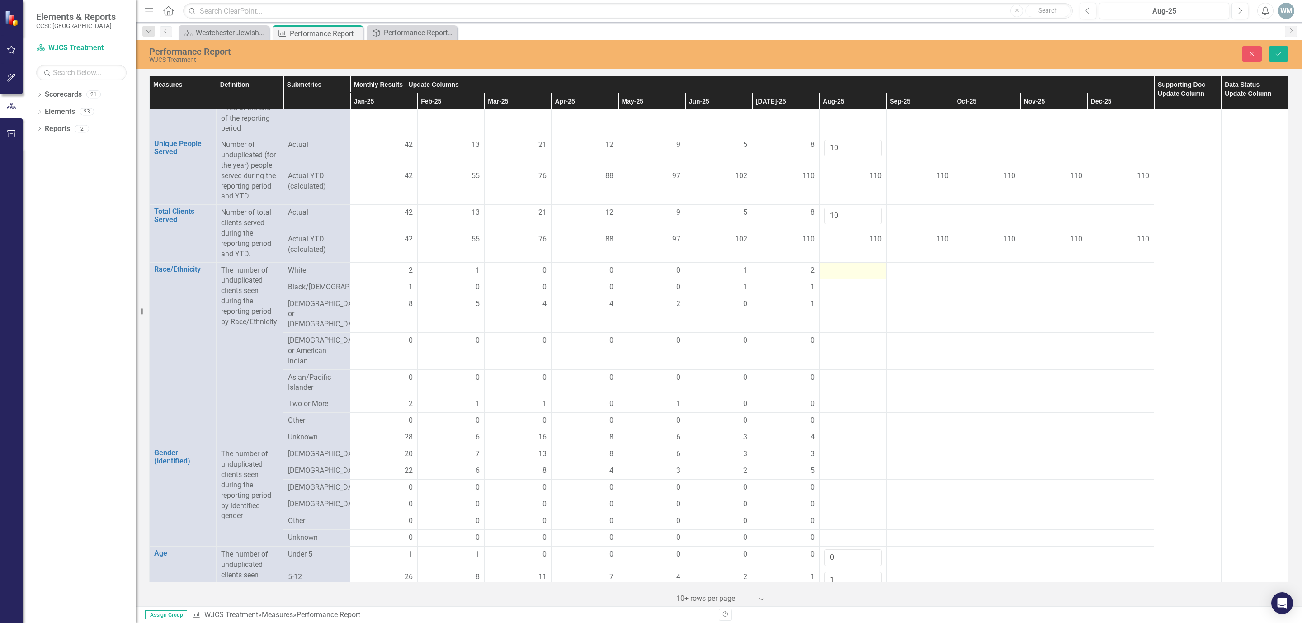
type input "0"
click at [850, 272] on div at bounding box center [852, 270] width 57 height 11
click at [850, 272] on input "number" at bounding box center [852, 273] width 57 height 17
type input "2"
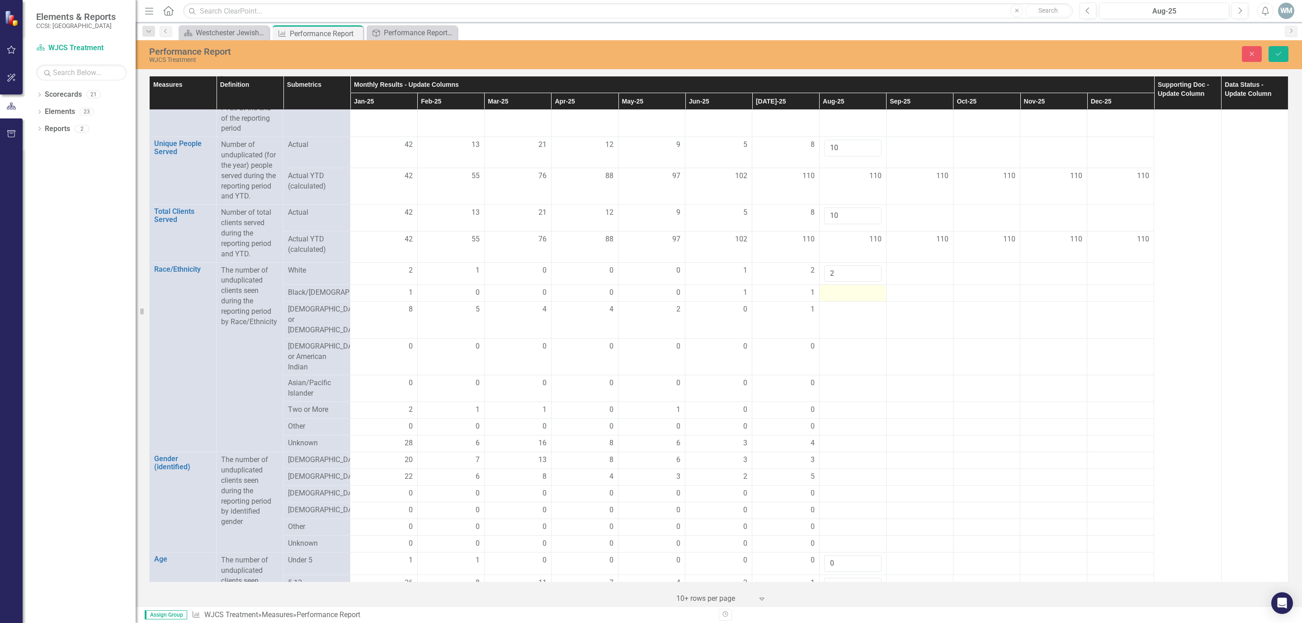
click at [837, 302] on td at bounding box center [852, 293] width 67 height 17
click at [837, 300] on input "number" at bounding box center [852, 296] width 57 height 17
type input "2"
click at [844, 335] on td at bounding box center [852, 325] width 67 height 37
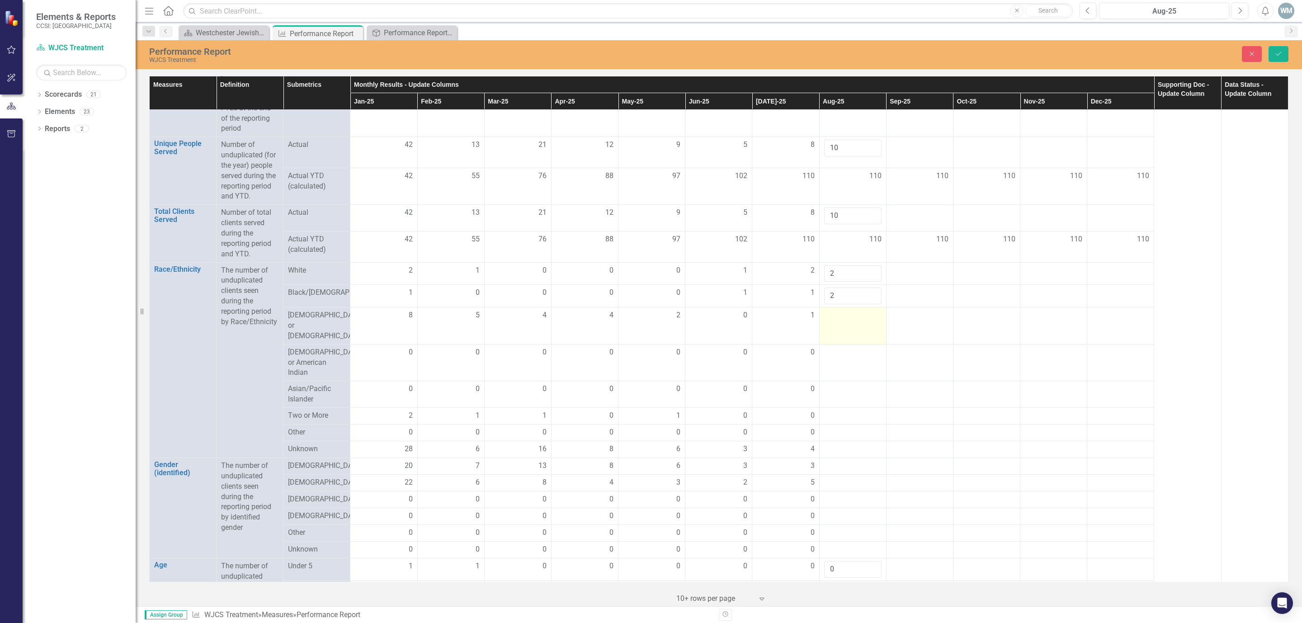
click at [840, 330] on td at bounding box center [852, 325] width 67 height 37
click at [837, 327] on input "number" at bounding box center [852, 318] width 57 height 17
type input "4"
type input "3"
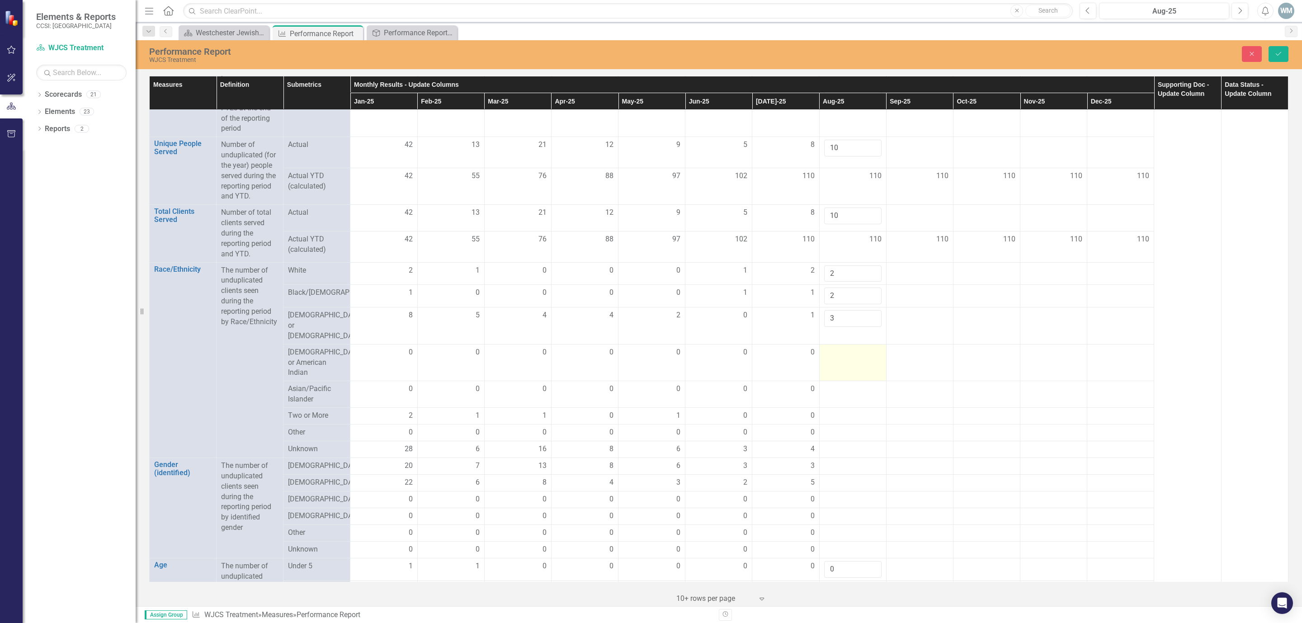
click at [851, 361] on td at bounding box center [852, 362] width 67 height 37
click at [843, 355] on input "number" at bounding box center [852, 355] width 57 height 17
type input "0"
click at [829, 391] on div at bounding box center [852, 389] width 57 height 11
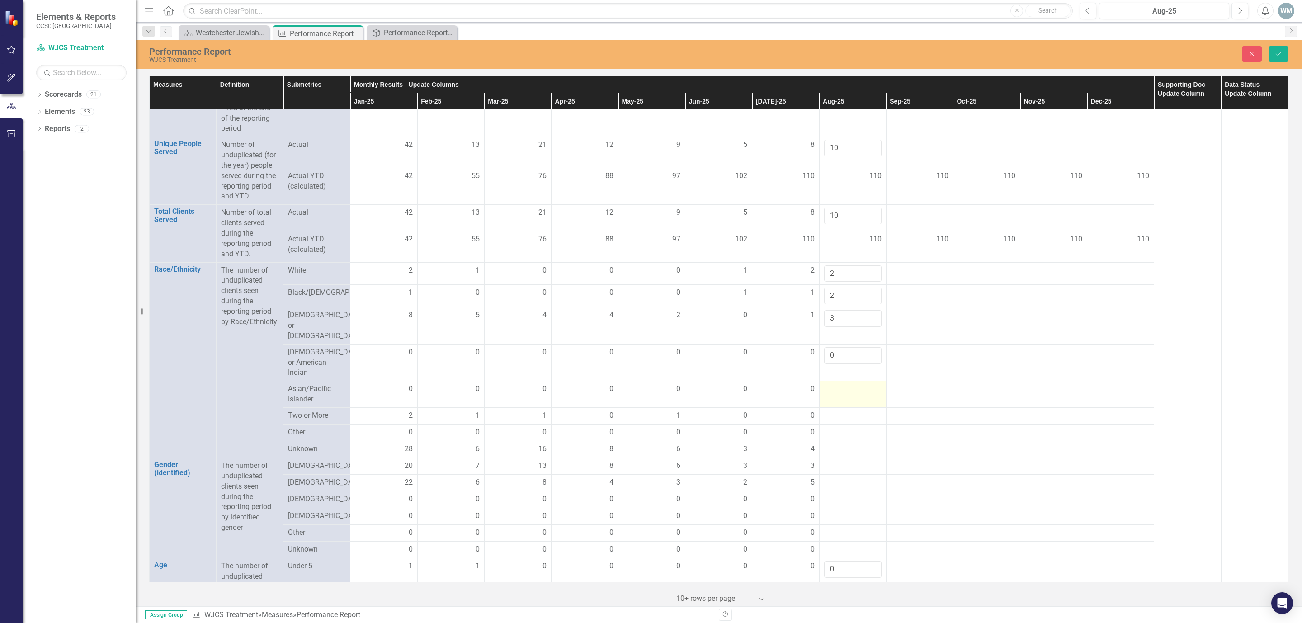
click at [829, 391] on div at bounding box center [852, 389] width 57 height 11
click at [833, 389] on input "number" at bounding box center [852, 392] width 57 height 17
type input "0"
click at [837, 415] on div at bounding box center [852, 416] width 57 height 11
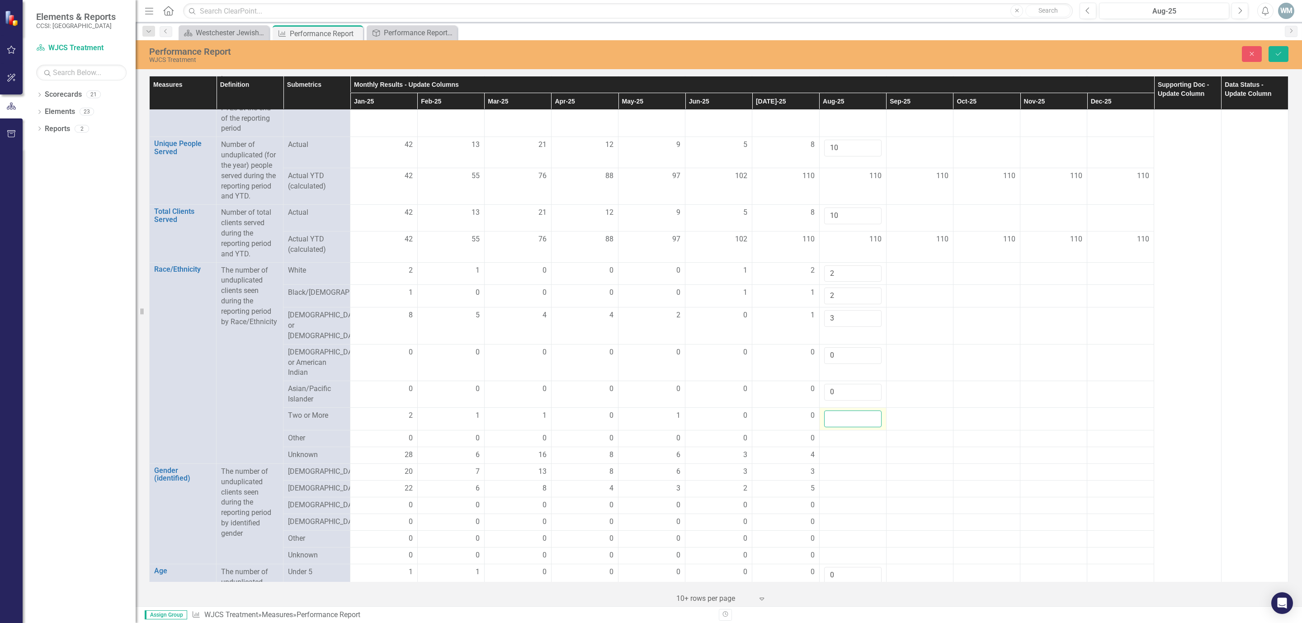
click at [837, 415] on input "number" at bounding box center [852, 419] width 57 height 17
type input "1"
click at [832, 435] on div at bounding box center [852, 438] width 57 height 11
click at [835, 439] on input "number" at bounding box center [852, 441] width 57 height 17
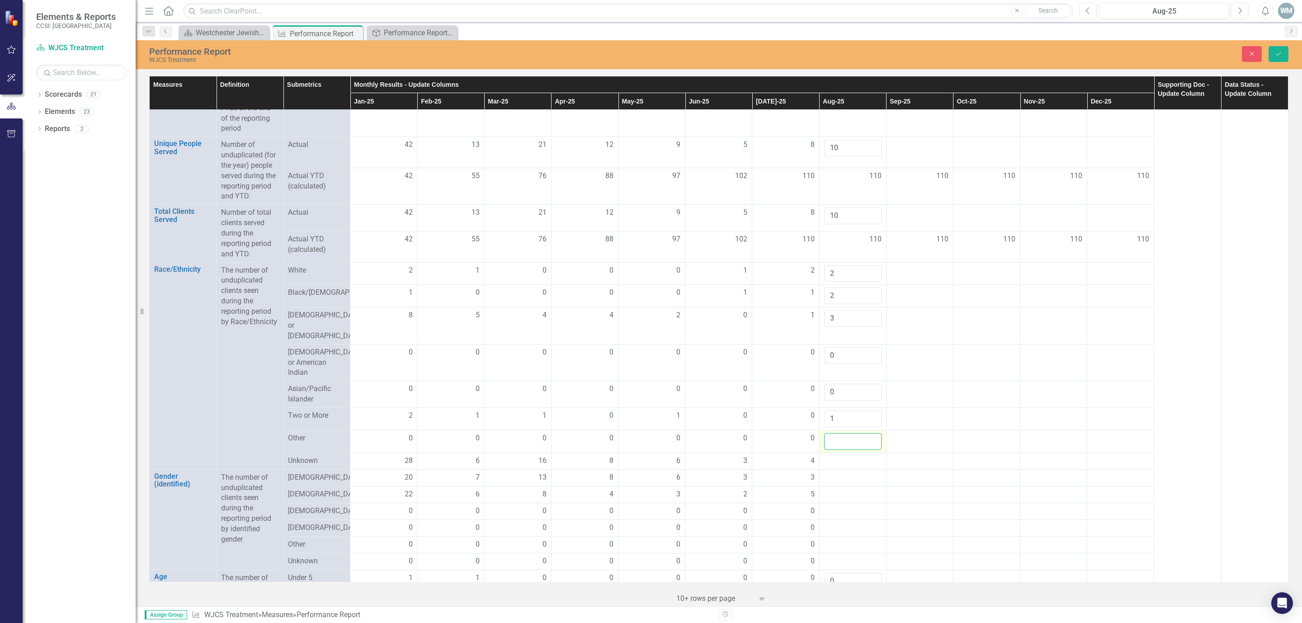
type input "2"
type input "0"
click at [840, 461] on div at bounding box center [852, 461] width 57 height 11
click at [839, 461] on input "number" at bounding box center [852, 464] width 57 height 17
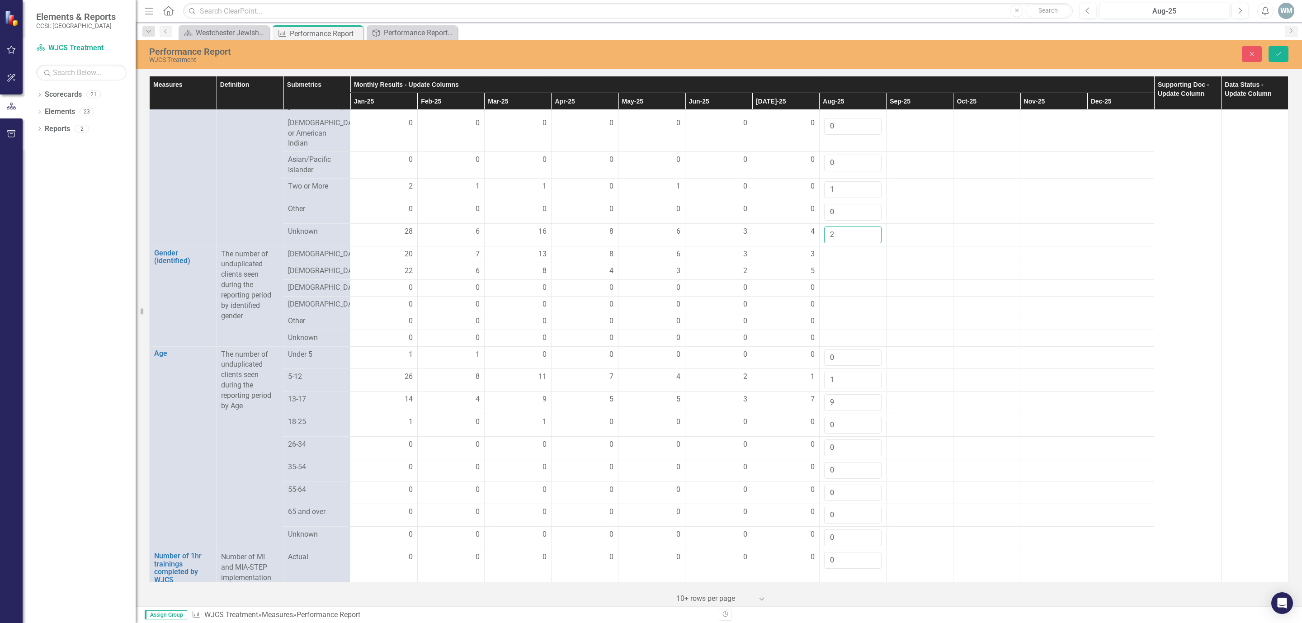
scroll to position [445, 0]
type input "2"
click at [848, 273] on td at bounding box center [852, 280] width 67 height 17
click at [839, 249] on div at bounding box center [852, 247] width 57 height 11
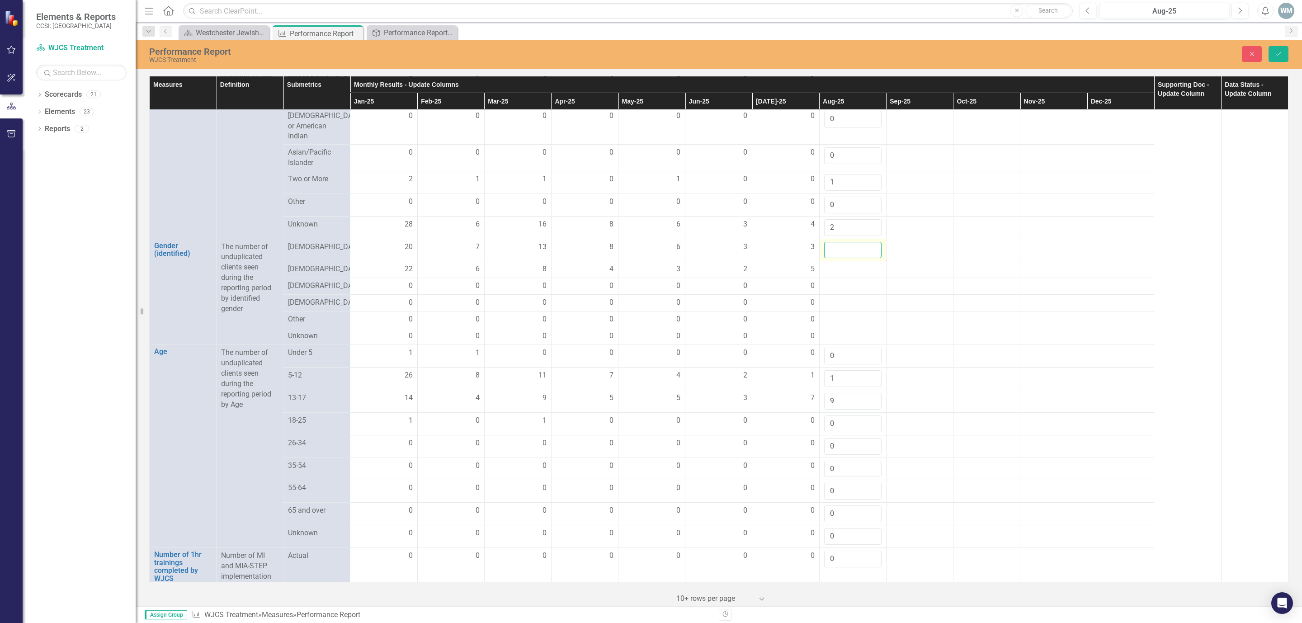
click at [839, 249] on input "number" at bounding box center [852, 250] width 57 height 17
type input "7"
click at [833, 269] on div at bounding box center [852, 269] width 57 height 11
click at [833, 269] on input "number" at bounding box center [852, 272] width 57 height 17
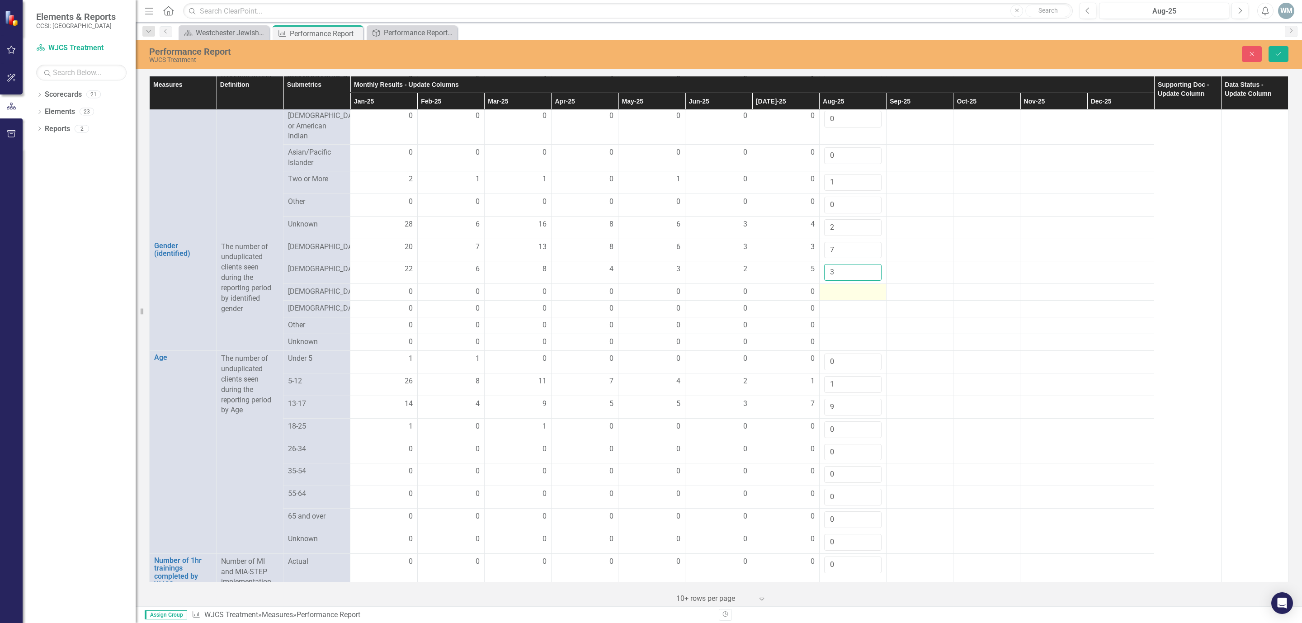
type input "3"
click at [829, 290] on div at bounding box center [852, 292] width 57 height 11
click at [830, 292] on input "number" at bounding box center [852, 295] width 57 height 17
type input "0"
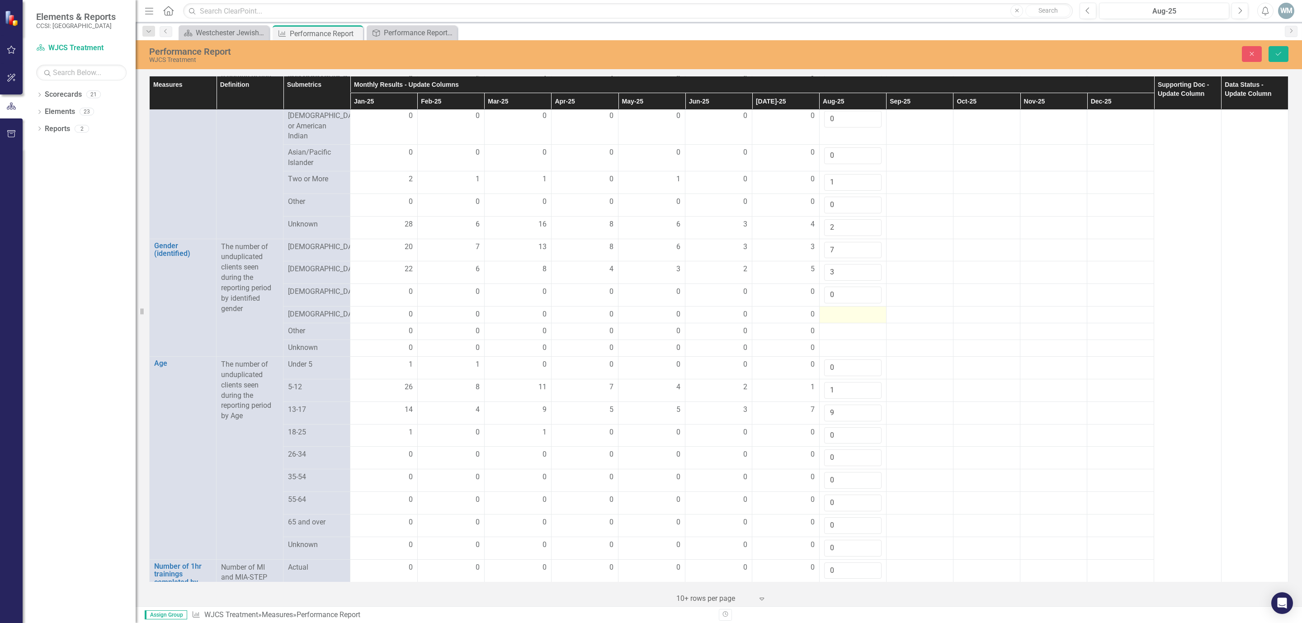
click at [841, 315] on div at bounding box center [852, 314] width 57 height 11
click at [840, 316] on input "number" at bounding box center [852, 317] width 57 height 17
type input "0"
click at [835, 341] on div at bounding box center [852, 337] width 57 height 11
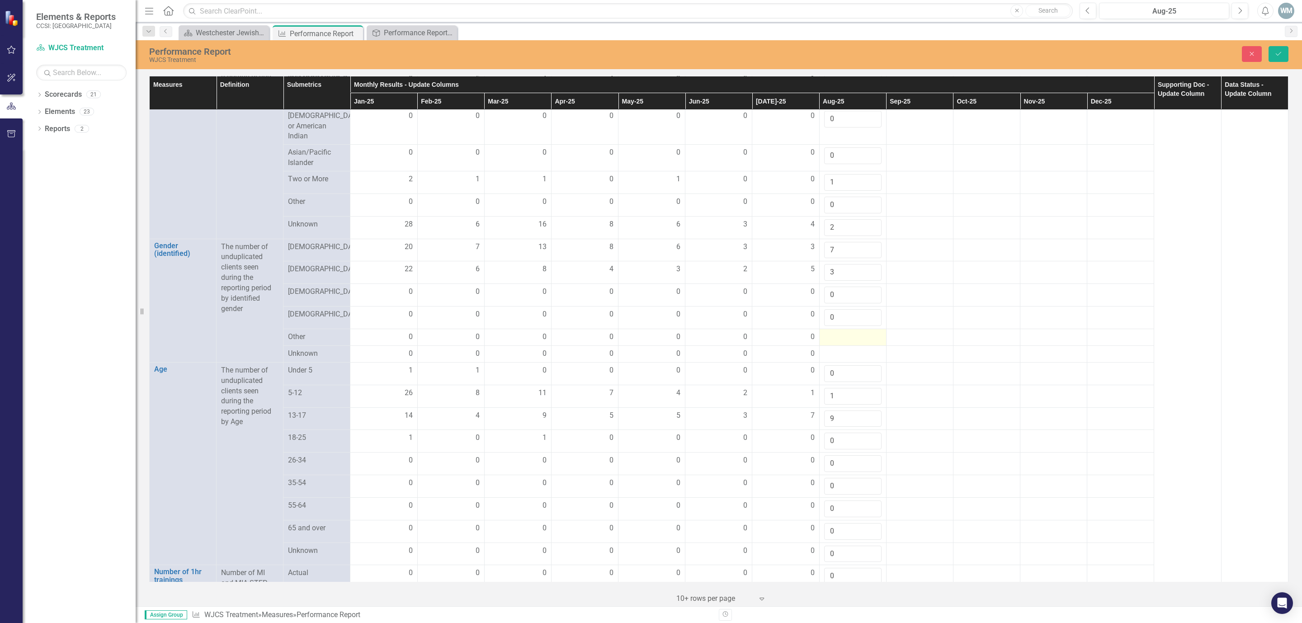
click at [835, 341] on div at bounding box center [852, 337] width 57 height 11
drag, startPoint x: 835, startPoint y: 341, endPoint x: 845, endPoint y: 336, distance: 11.8
click at [836, 338] on input "number" at bounding box center [852, 340] width 57 height 17
type input "0"
click at [845, 363] on div at bounding box center [852, 359] width 57 height 11
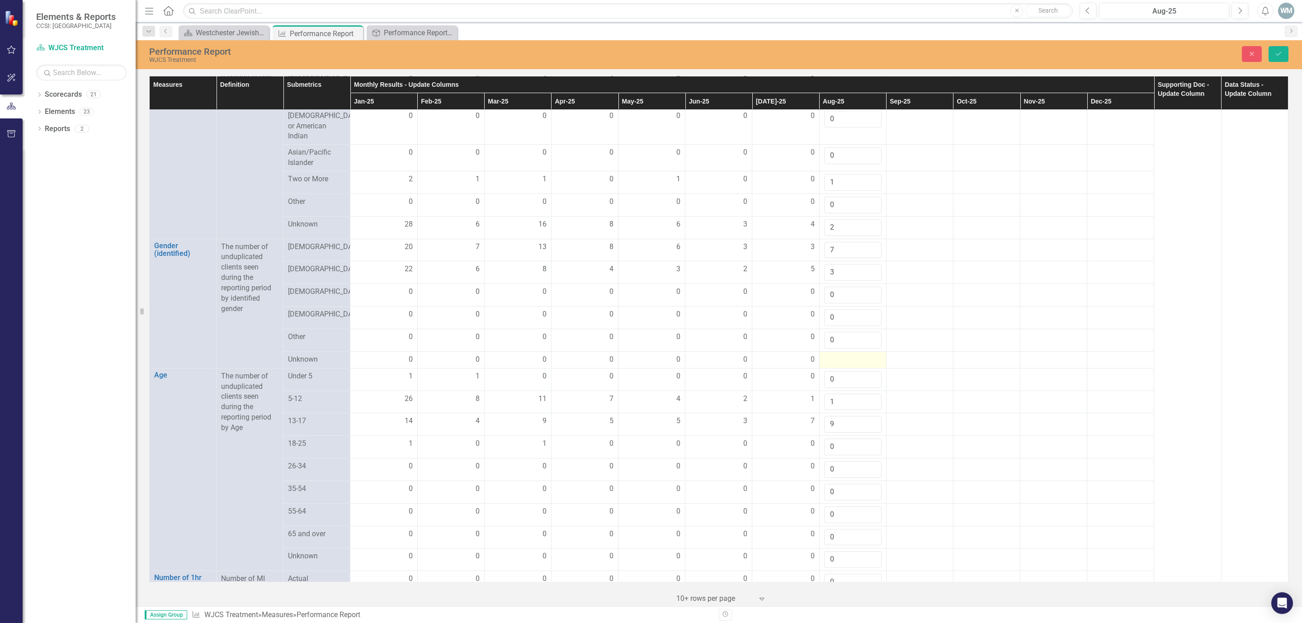
click at [845, 363] on div at bounding box center [852, 359] width 57 height 11
click at [845, 363] on input "number" at bounding box center [852, 362] width 57 height 17
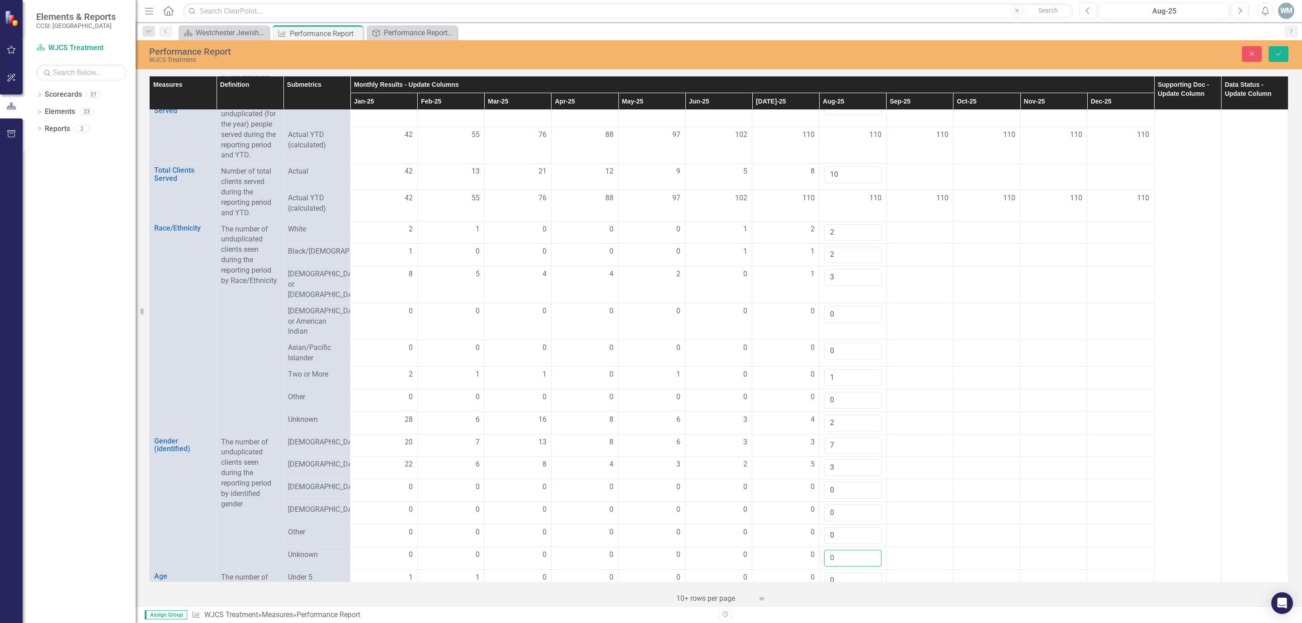
scroll to position [0, 0]
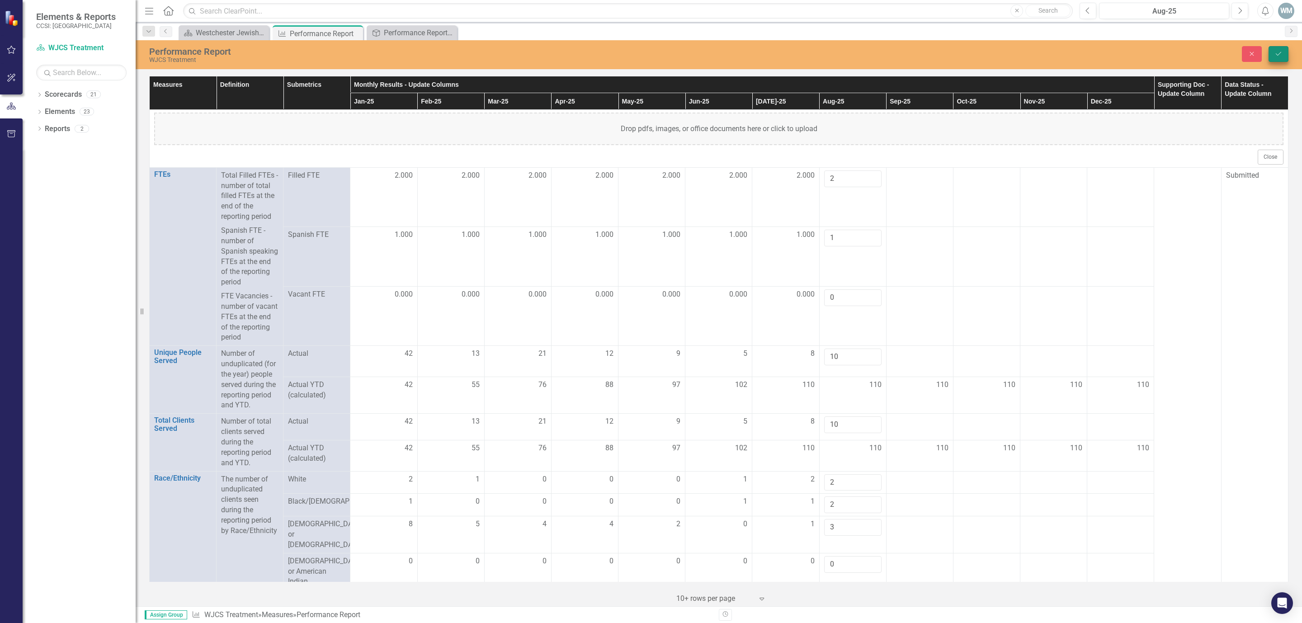
type input "0"
click at [1278, 53] on icon "Save" at bounding box center [1278, 54] width 8 height 6
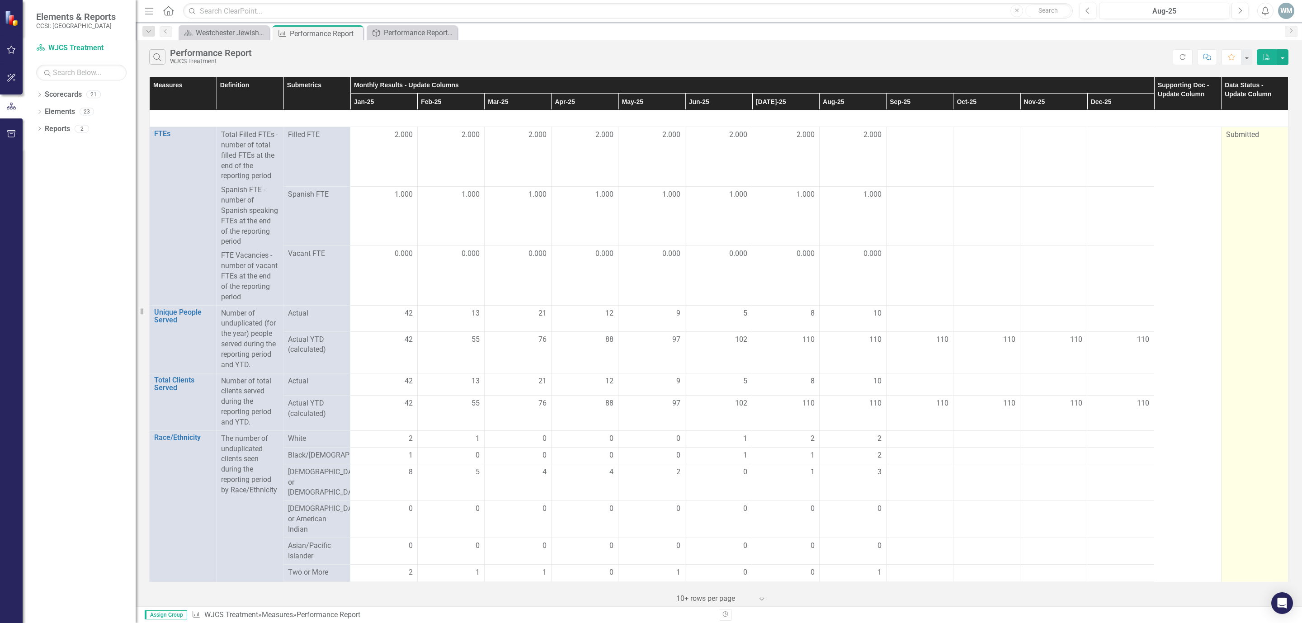
click at [1239, 137] on span "Submitted" at bounding box center [1242, 134] width 33 height 9
click at [1252, 137] on span "Submitted" at bounding box center [1242, 134] width 33 height 9
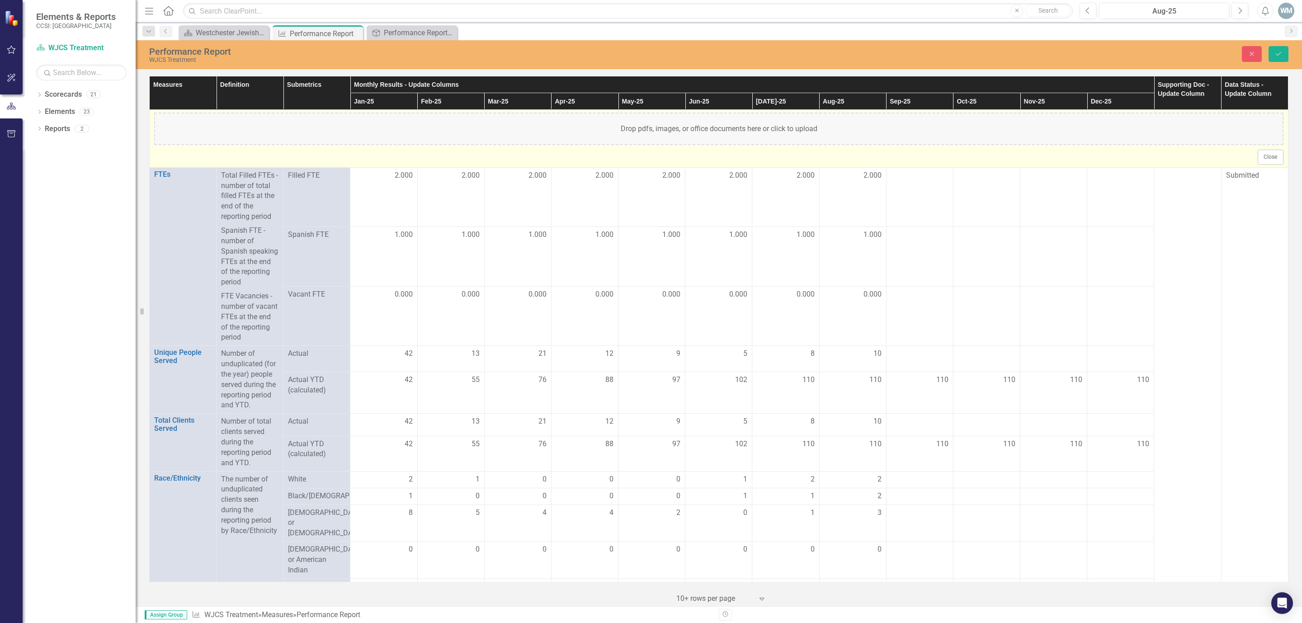
click at [1250, 139] on div "Drop pdfs, images, or office documents here or click to upload" at bounding box center [718, 129] width 1129 height 33
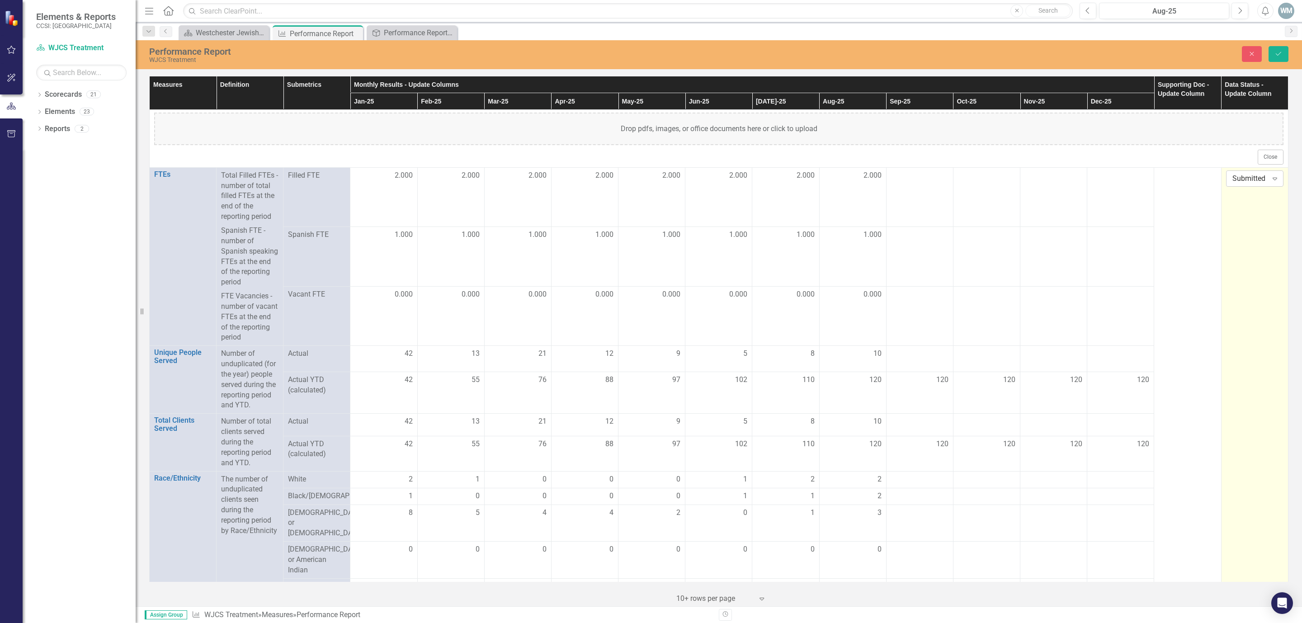
click at [1246, 182] on div "Submitted" at bounding box center [1249, 178] width 35 height 10
click at [1239, 227] on div "Submitted" at bounding box center [1257, 226] width 58 height 10
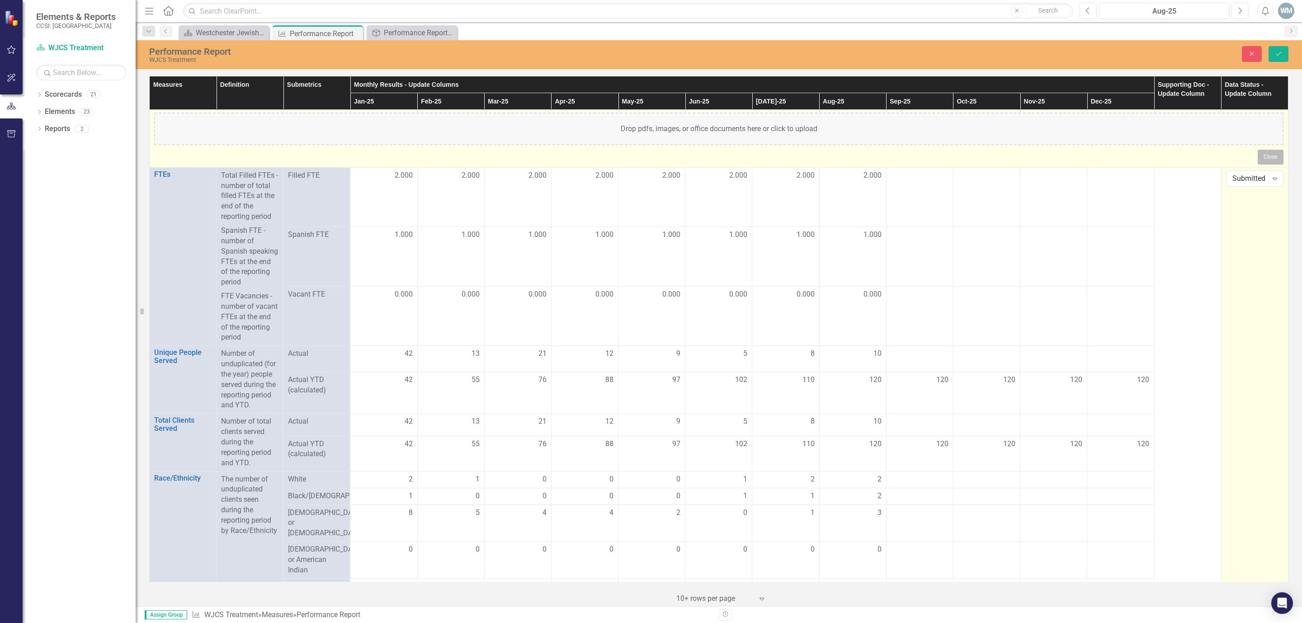
click at [1263, 161] on button "Close" at bounding box center [1271, 157] width 26 height 14
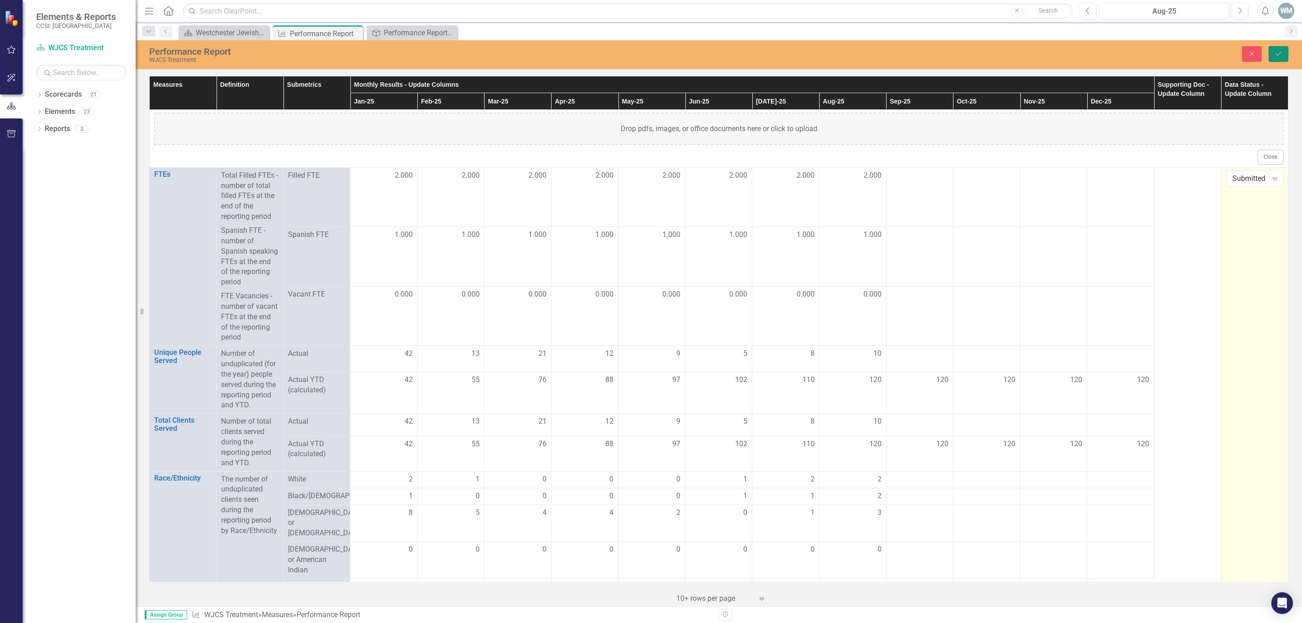
click at [1279, 55] on icon "Save" at bounding box center [1278, 54] width 8 height 6
